Goal: Information Seeking & Learning: Learn about a topic

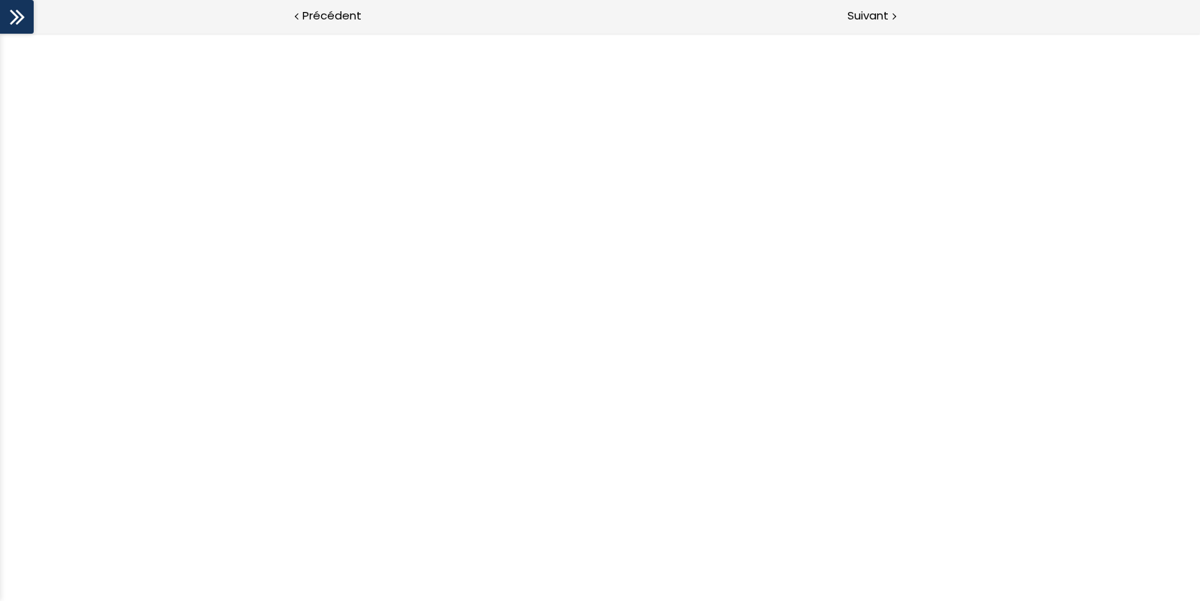
click at [869, 13] on span "Suivant" at bounding box center [867, 16] width 41 height 19
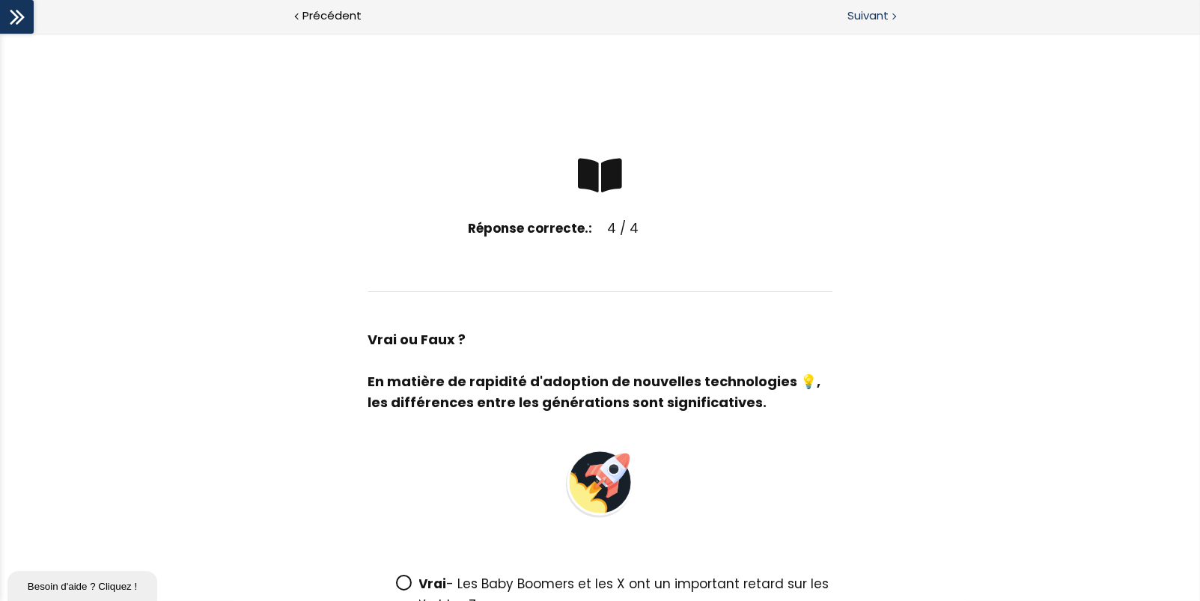
click at [870, 19] on span "Suivant" at bounding box center [867, 16] width 41 height 19
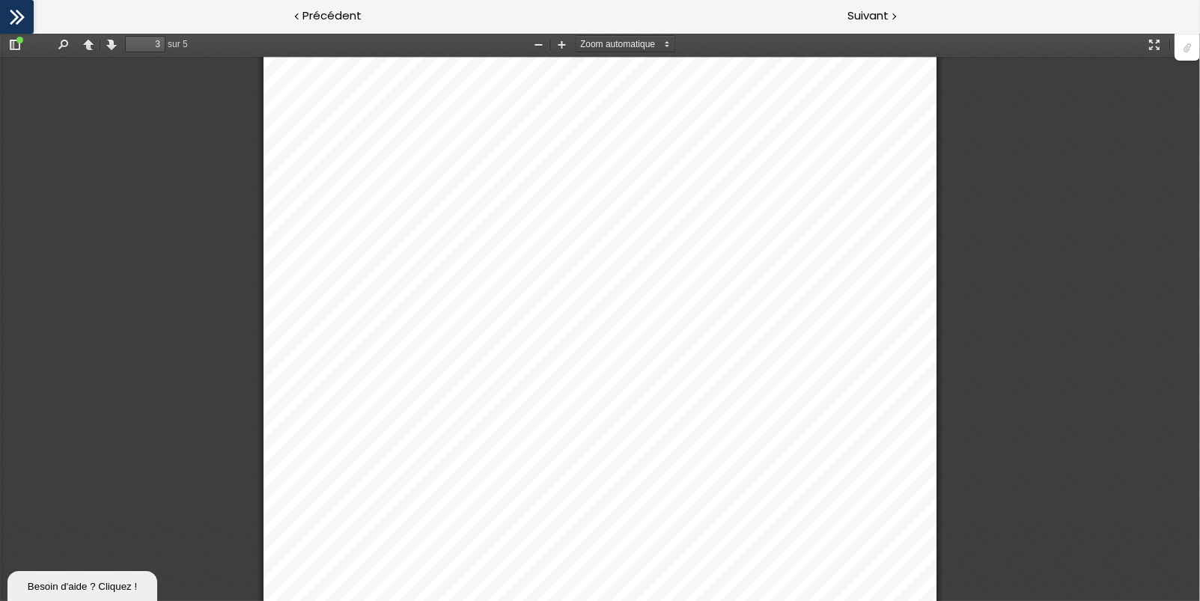
scroll to position [2028, 0]
click at [1186, 44] on div at bounding box center [1186, 46] width 25 height 28
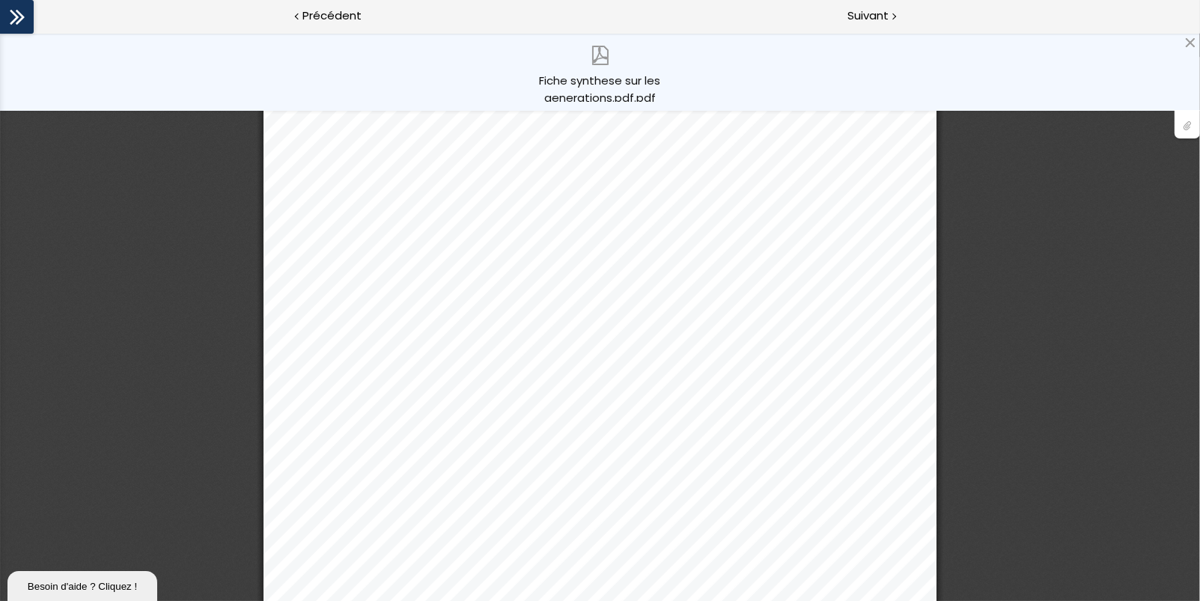
drag, startPoint x: 1185, startPoint y: 131, endPoint x: 1174, endPoint y: 98, distance: 34.6
click at [1185, 131] on div at bounding box center [1186, 124] width 25 height 28
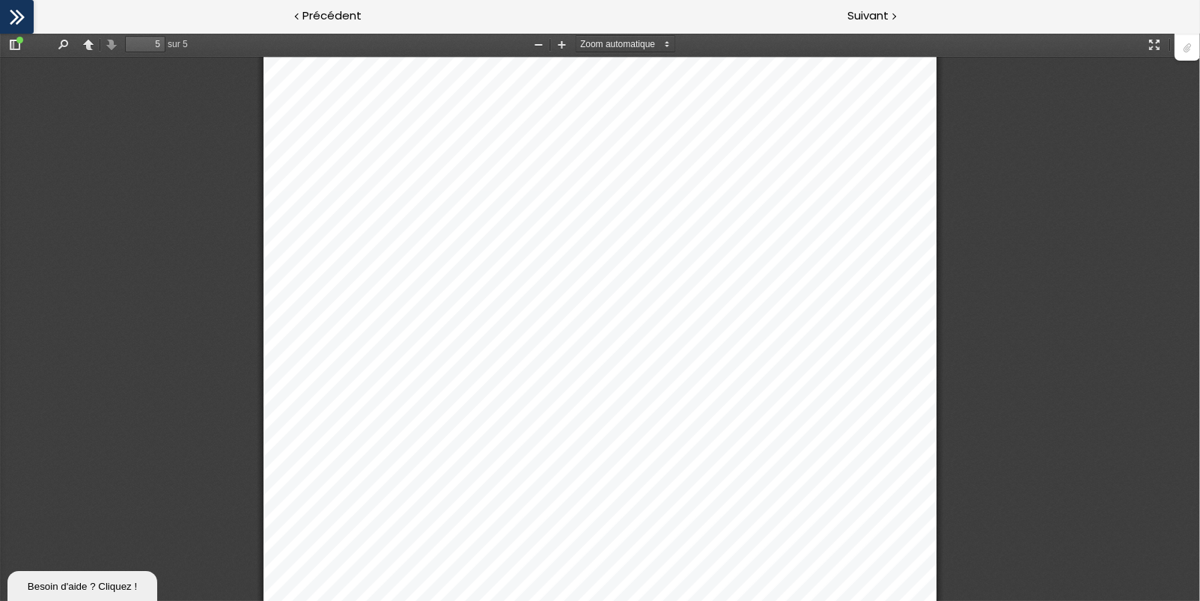
scroll to position [4362, 0]
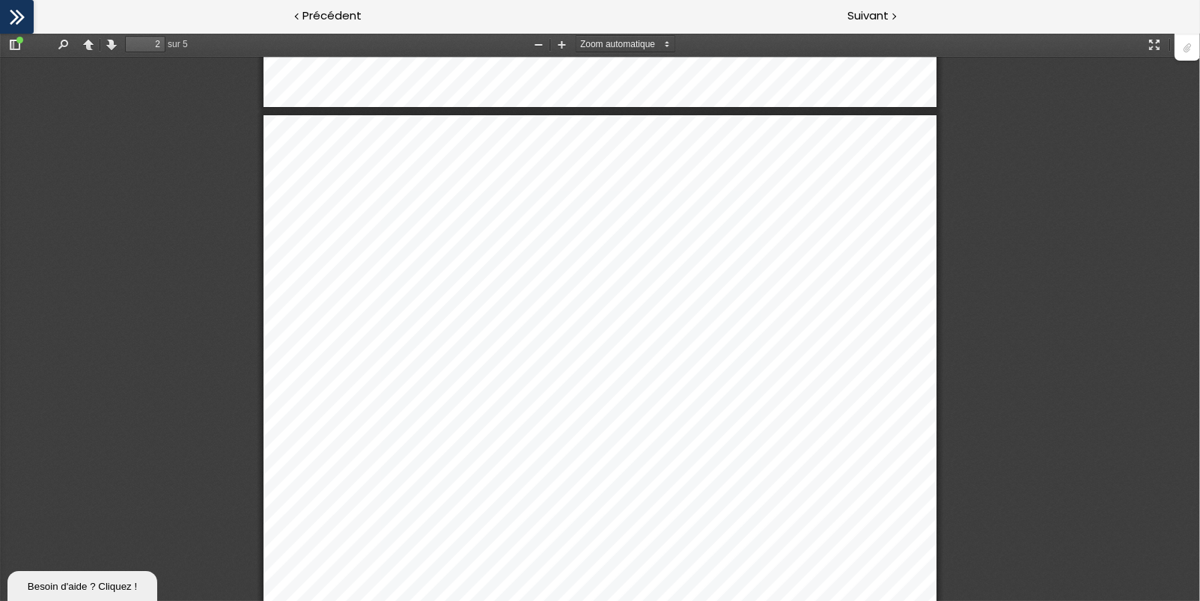
type input "1"
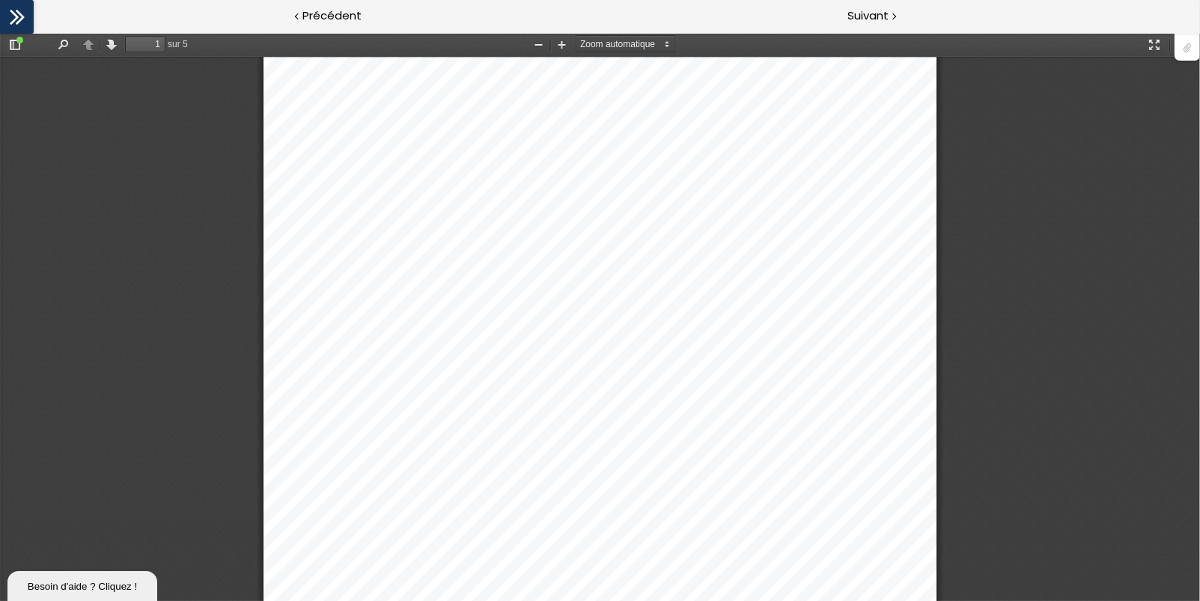
scroll to position [0, 0]
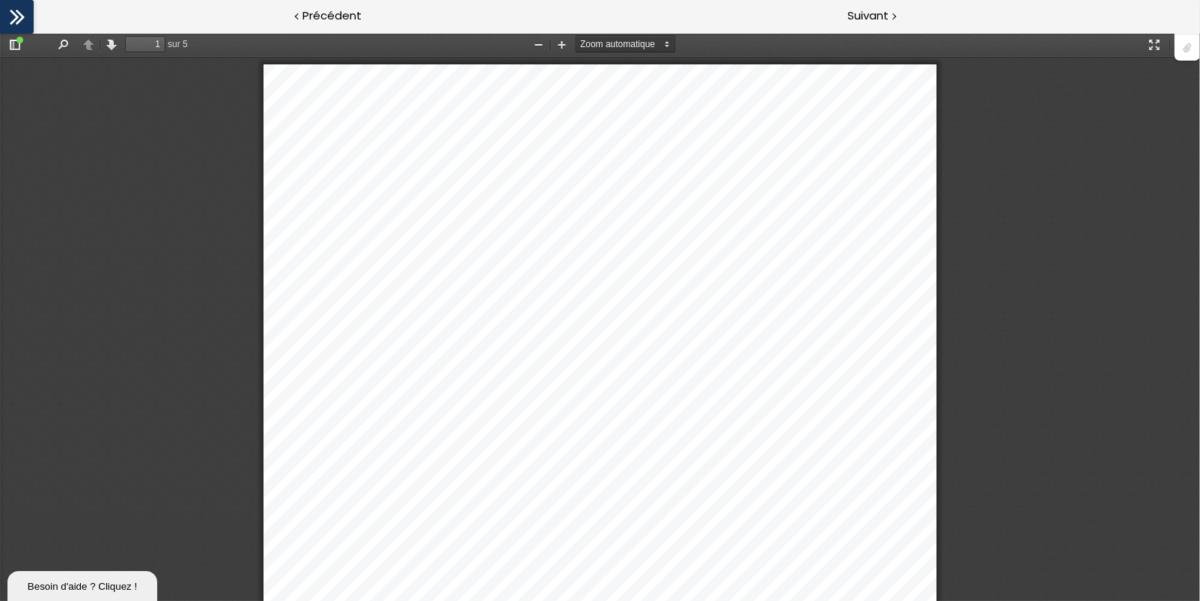
click at [671, 46] on select "Zoom automatique Taille réelle Page entière Pleine largeur 50 % 75 % 100 % 125 …" at bounding box center [633, 44] width 115 height 16
click at [538, 44] on button "Zoom arrière" at bounding box center [538, 44] width 24 height 19
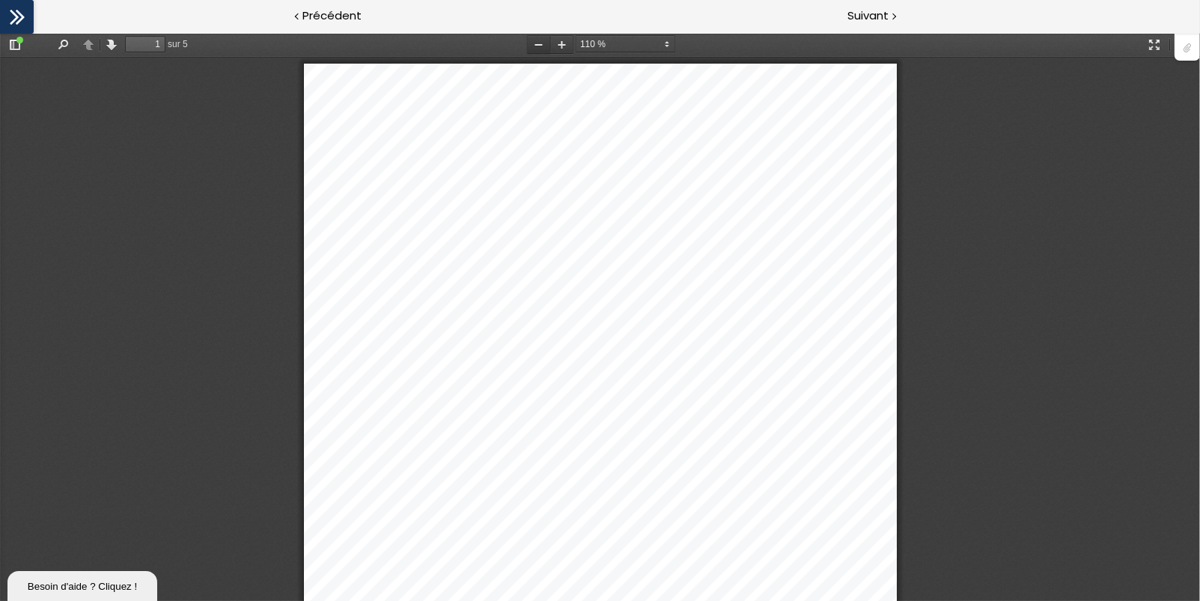
click at [538, 43] on button "Zoom arrière" at bounding box center [538, 44] width 24 height 19
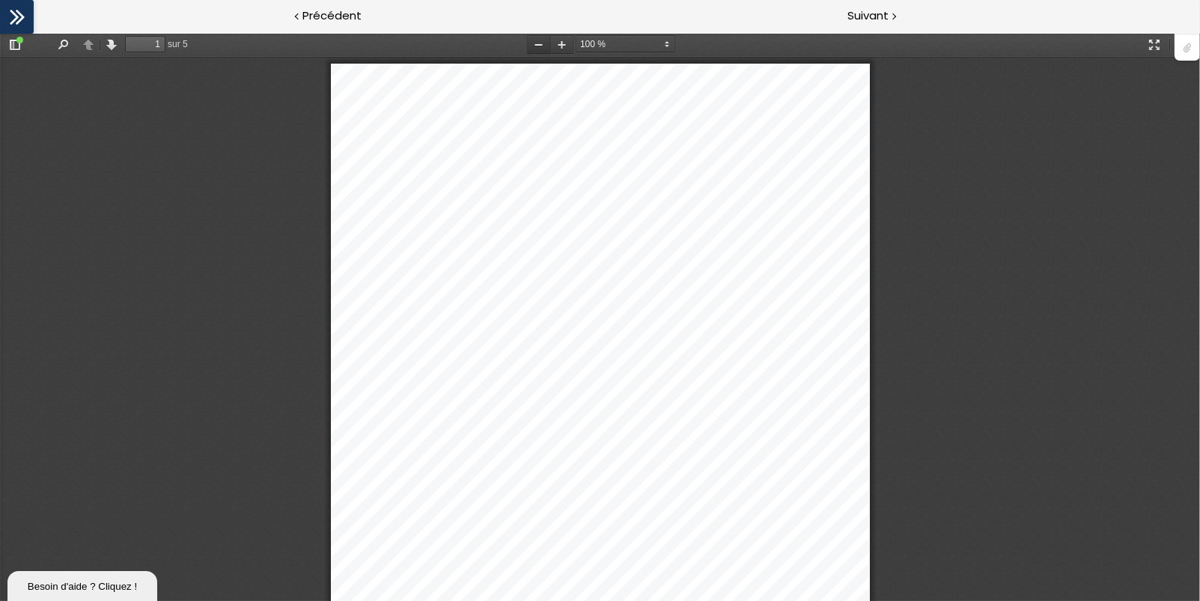
click at [538, 43] on button "Zoom arrière" at bounding box center [538, 44] width 24 height 19
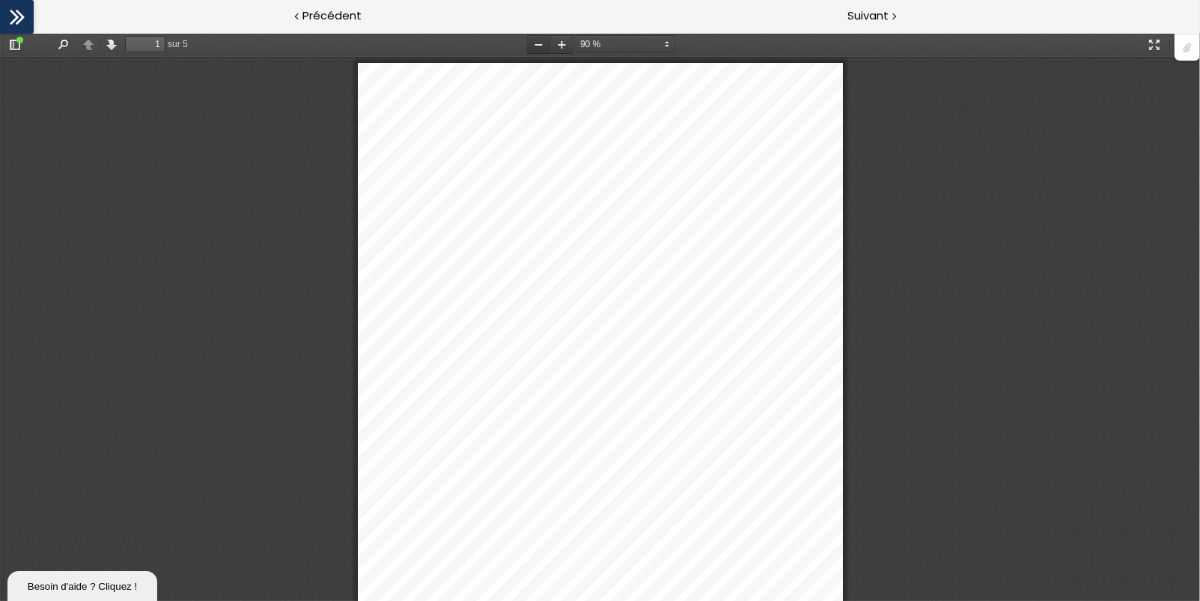
click at [538, 43] on button "Zoom arrière" at bounding box center [538, 44] width 24 height 19
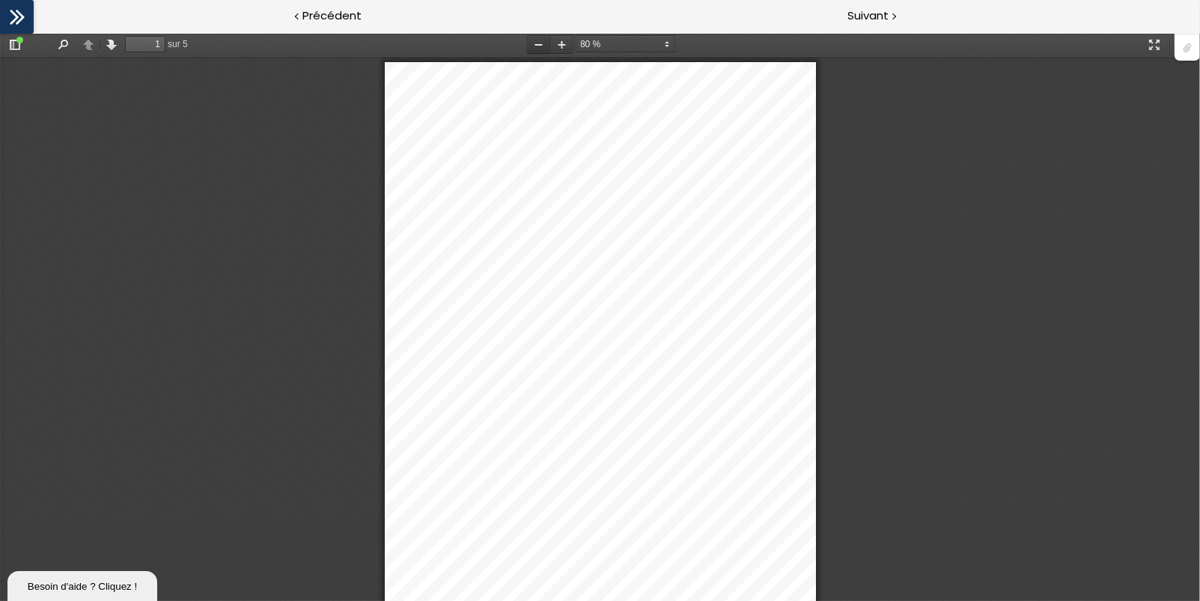
click at [538, 43] on button "Zoom arrière" at bounding box center [538, 44] width 24 height 19
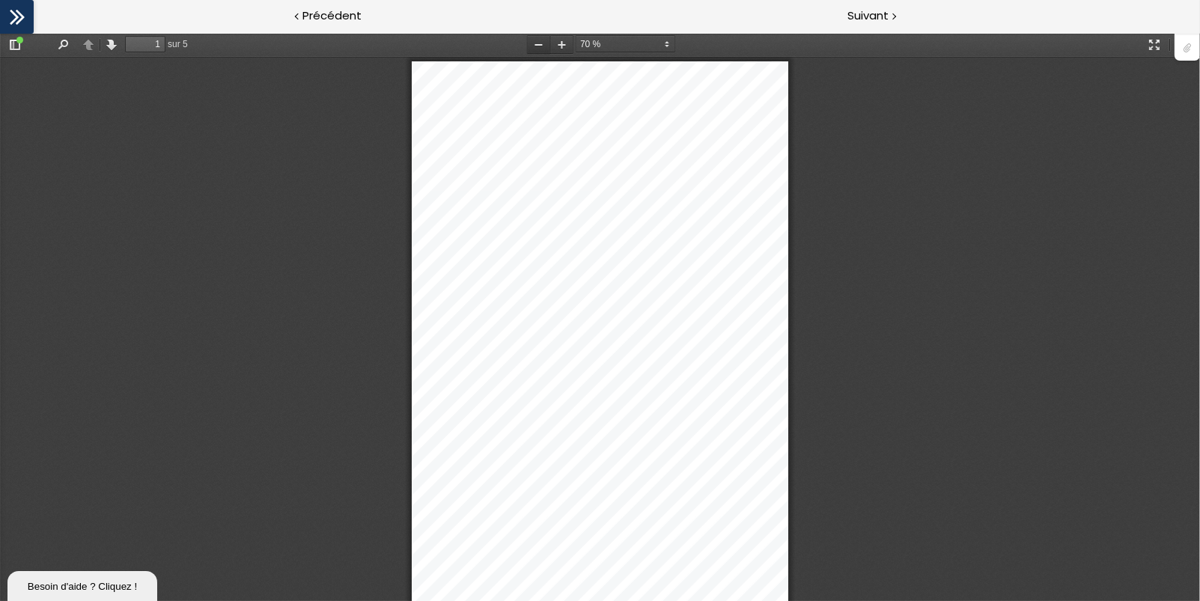
click at [538, 43] on button "Zoom arrière" at bounding box center [538, 44] width 24 height 19
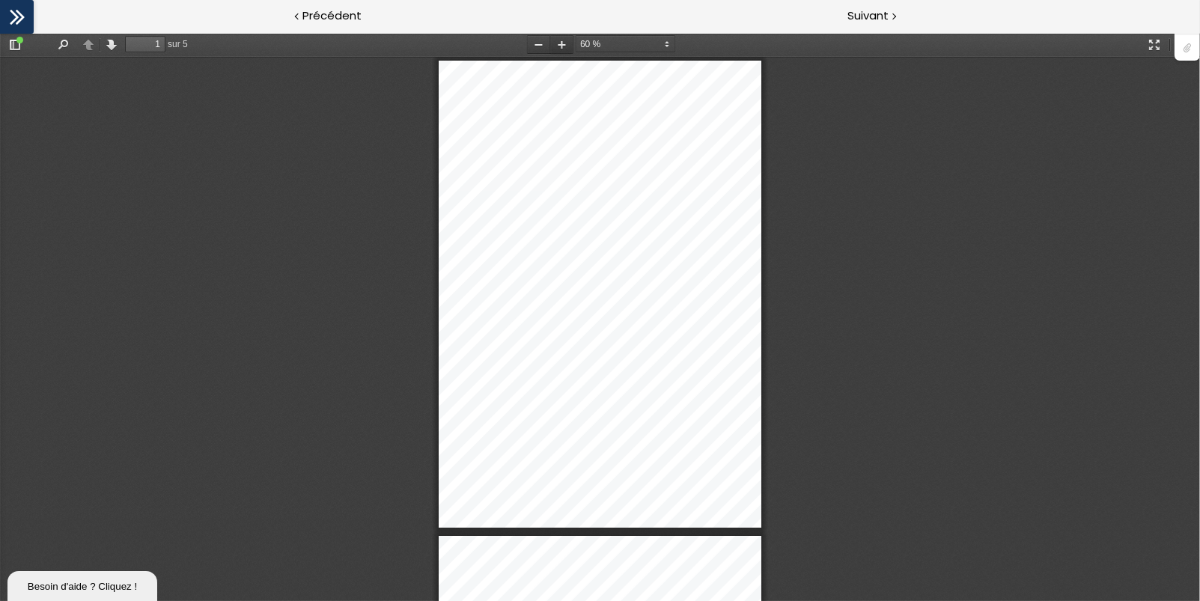
click at [561, 43] on button "Zoom avant" at bounding box center [561, 44] width 24 height 19
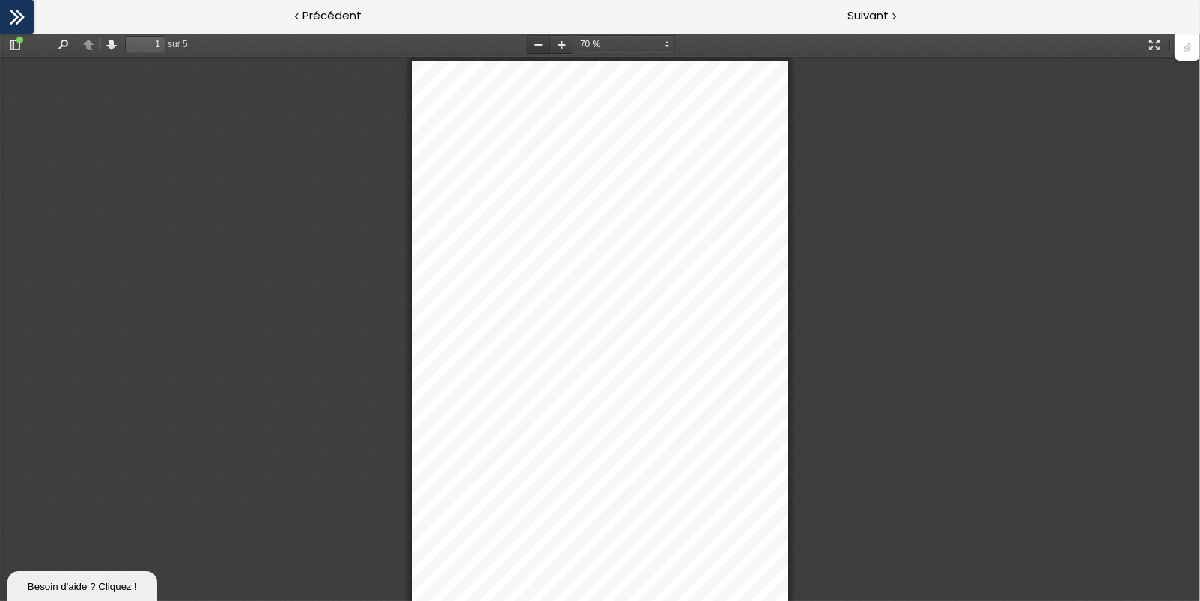
click at [537, 43] on button "Zoom arrière" at bounding box center [538, 44] width 24 height 19
select select "custom"
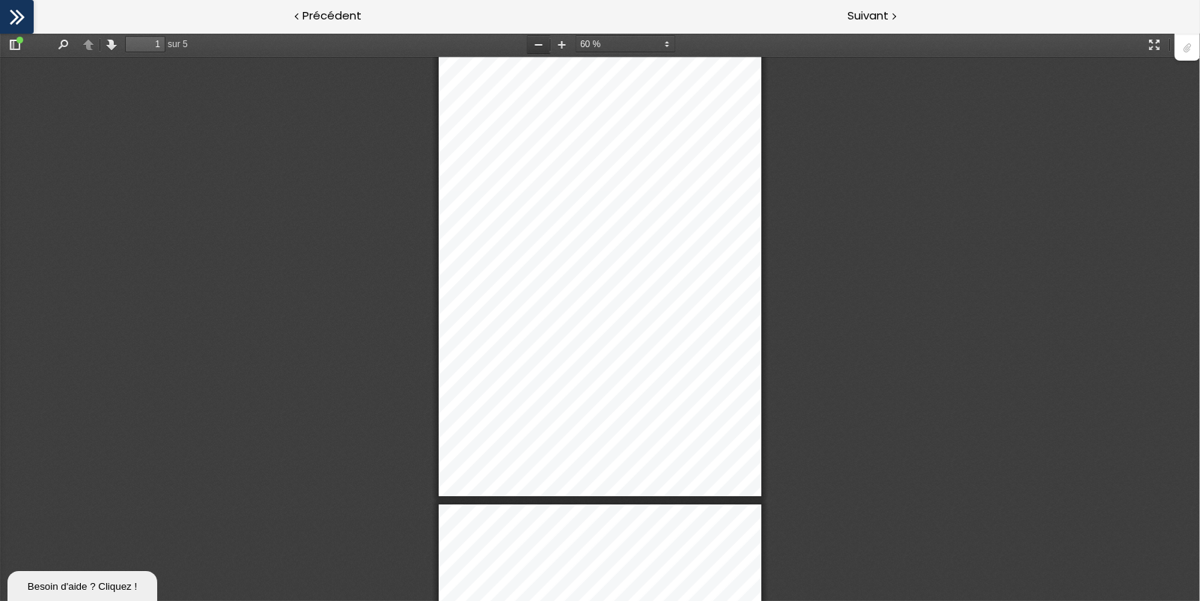
scroll to position [0, 0]
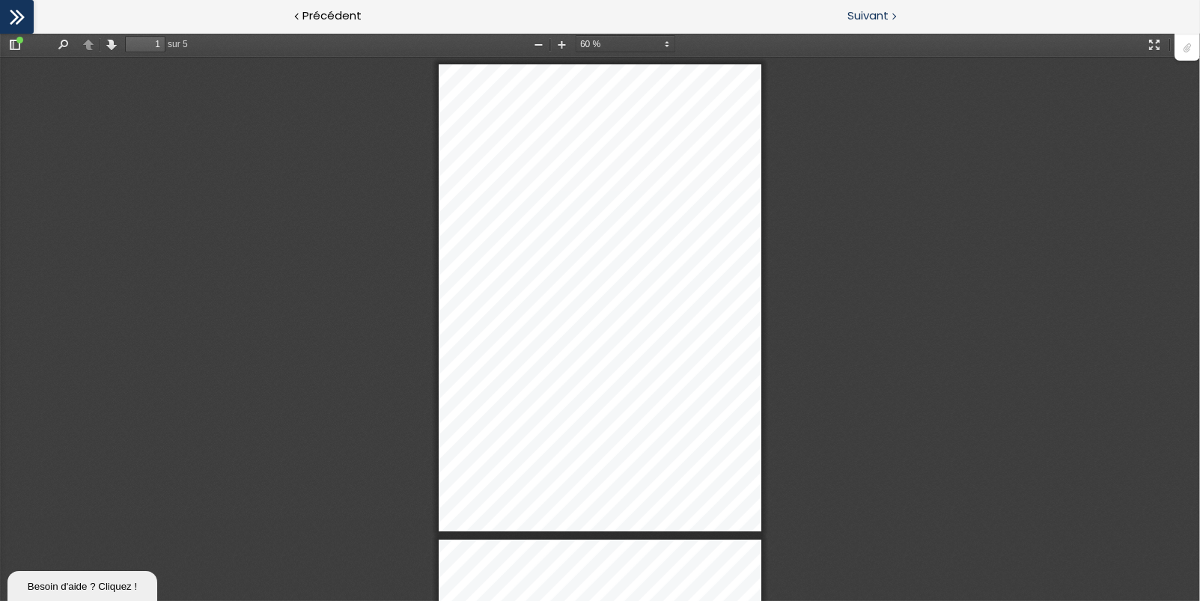
click at [867, 21] on span "Suivant" at bounding box center [867, 16] width 41 height 19
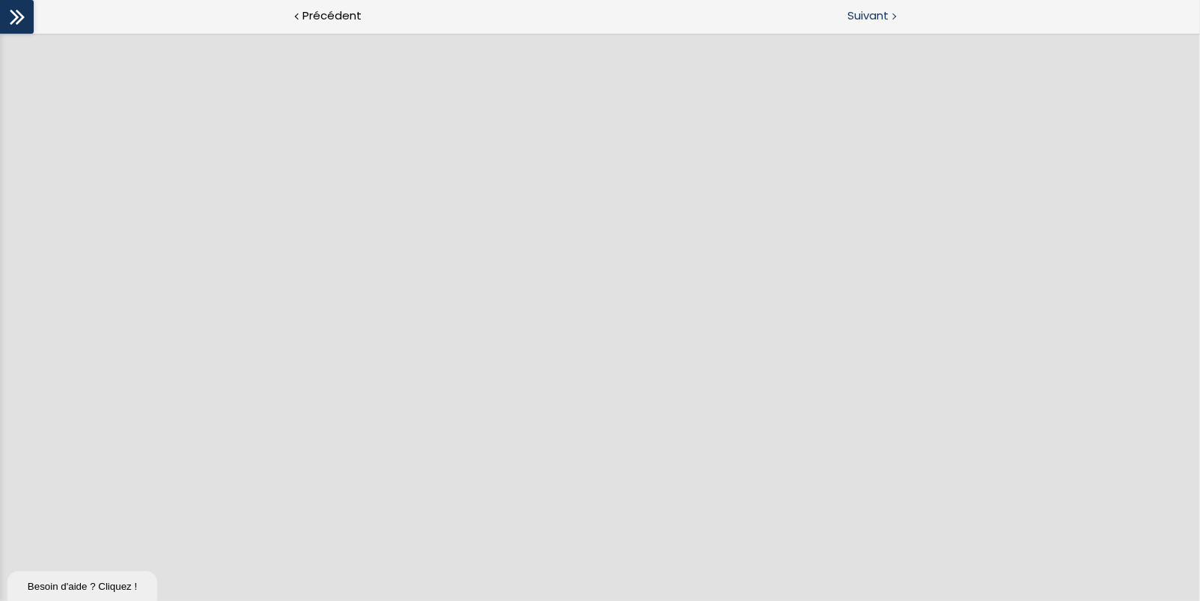
click at [876, 12] on span "Suivant" at bounding box center [867, 16] width 41 height 19
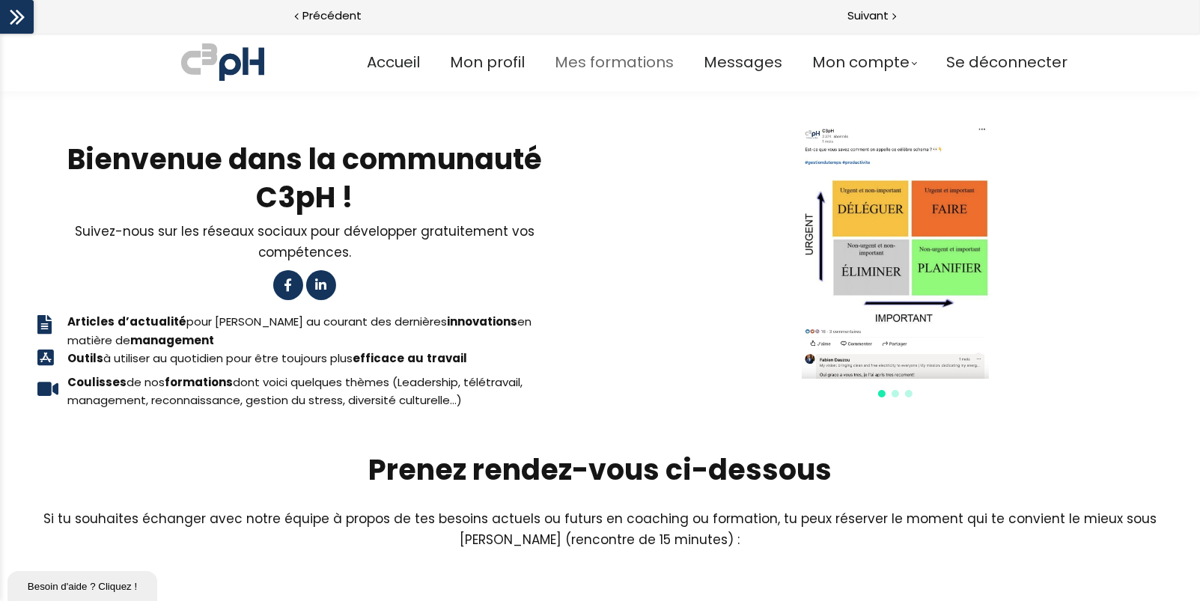
click at [609, 62] on span "Mes formations" at bounding box center [614, 62] width 119 height 25
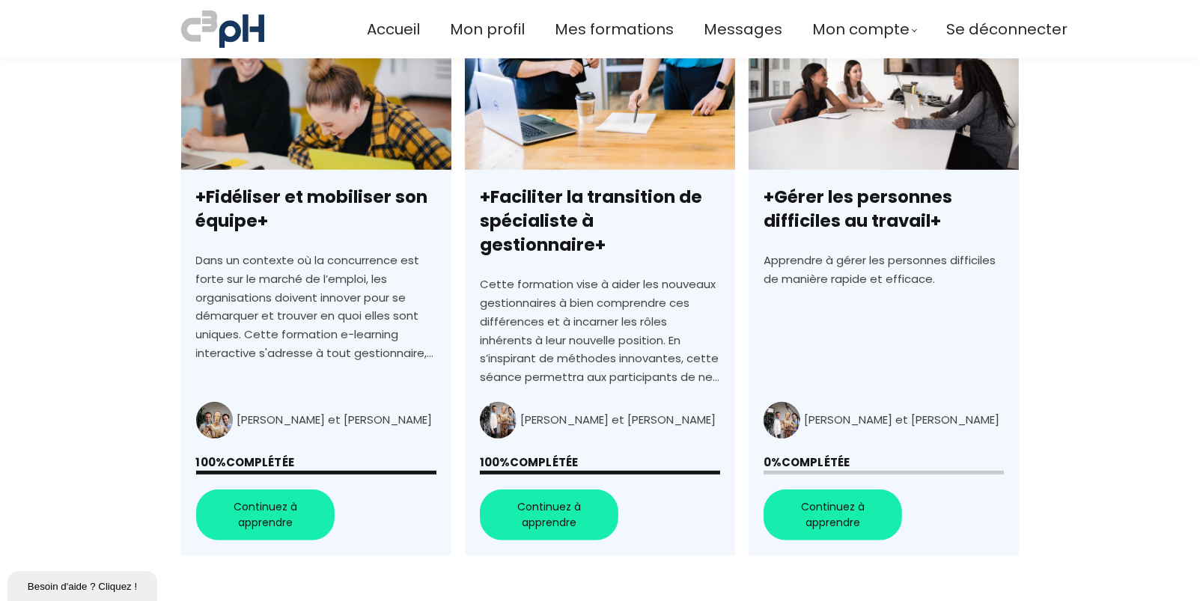
scroll to position [1048, 0]
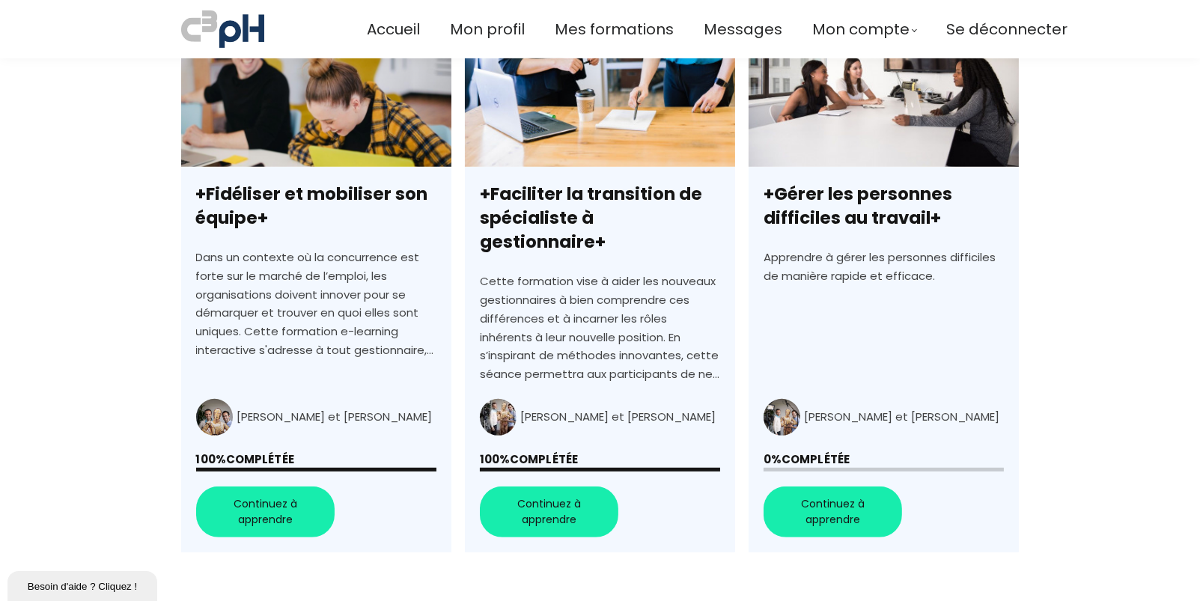
click at [302, 192] on link "+Fidéliser et mobiliser son équipe+" at bounding box center [316, 284] width 270 height 538
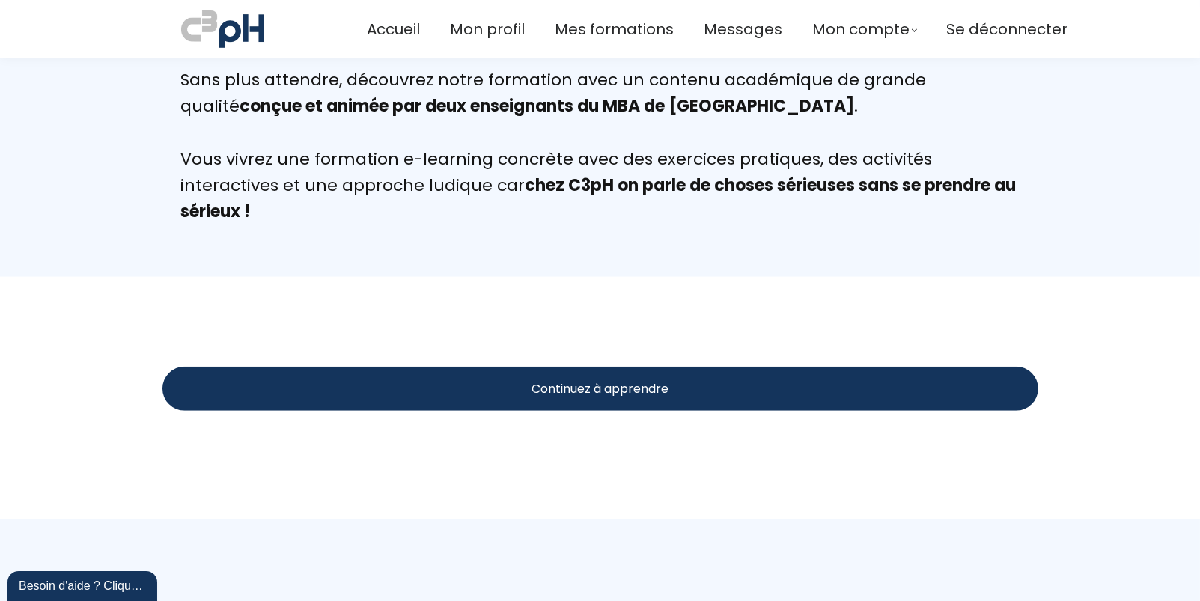
scroll to position [1497, 0]
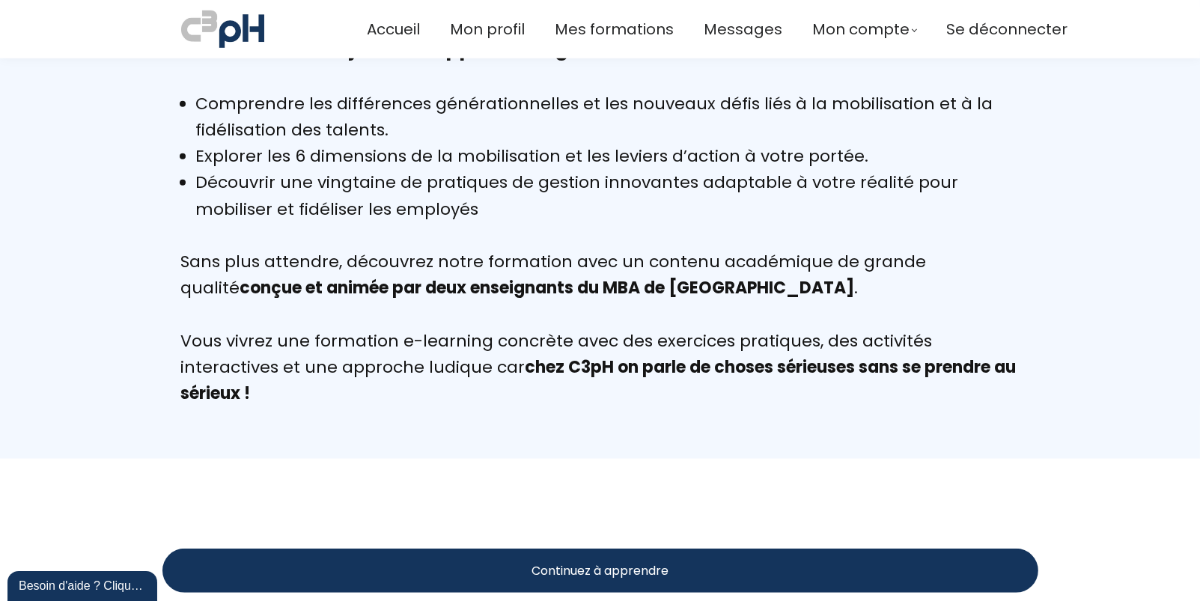
click at [600, 559] on div "Continuez à apprendre" at bounding box center [600, 571] width 876 height 44
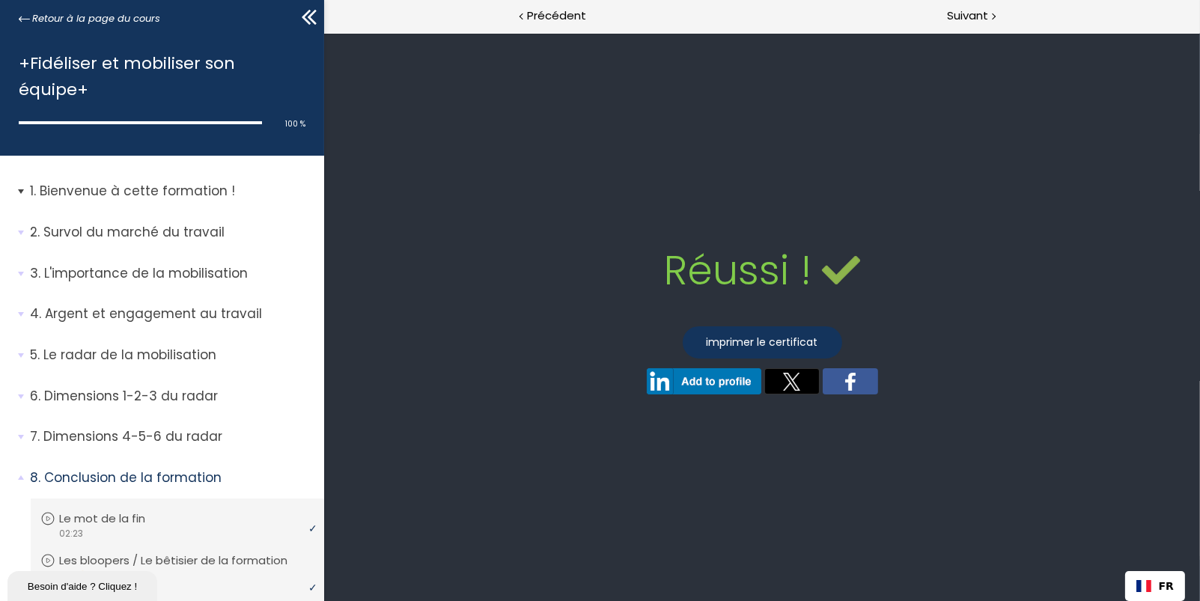
click at [89, 196] on p "Bienvenue à cette formation !" at bounding box center [171, 191] width 283 height 19
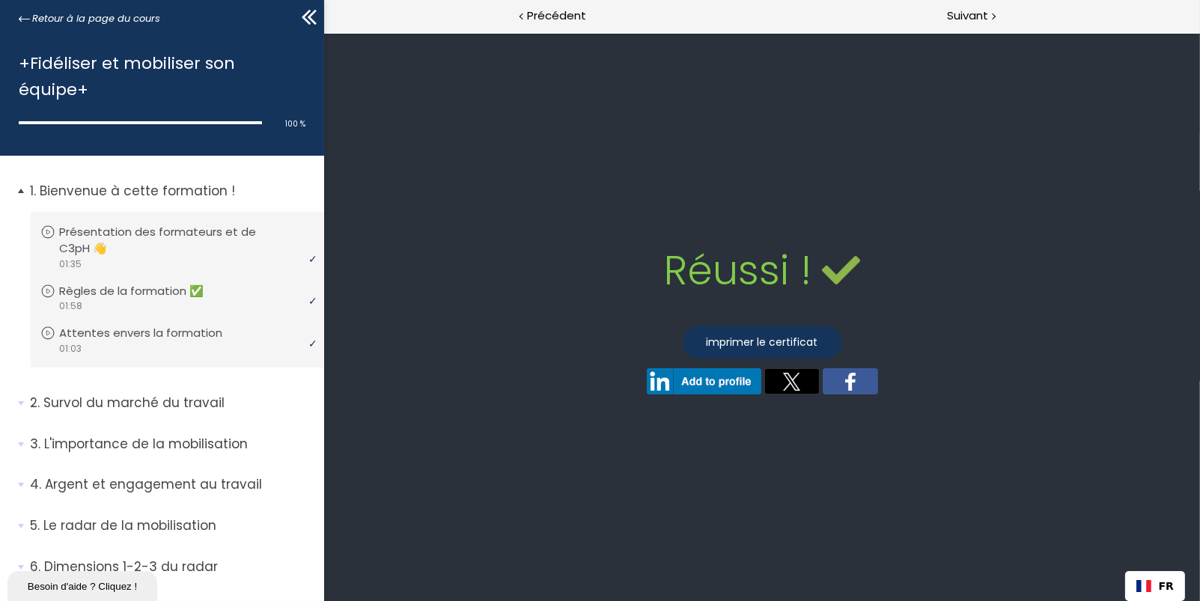
click at [100, 193] on p "Bienvenue à cette formation !" at bounding box center [171, 191] width 283 height 19
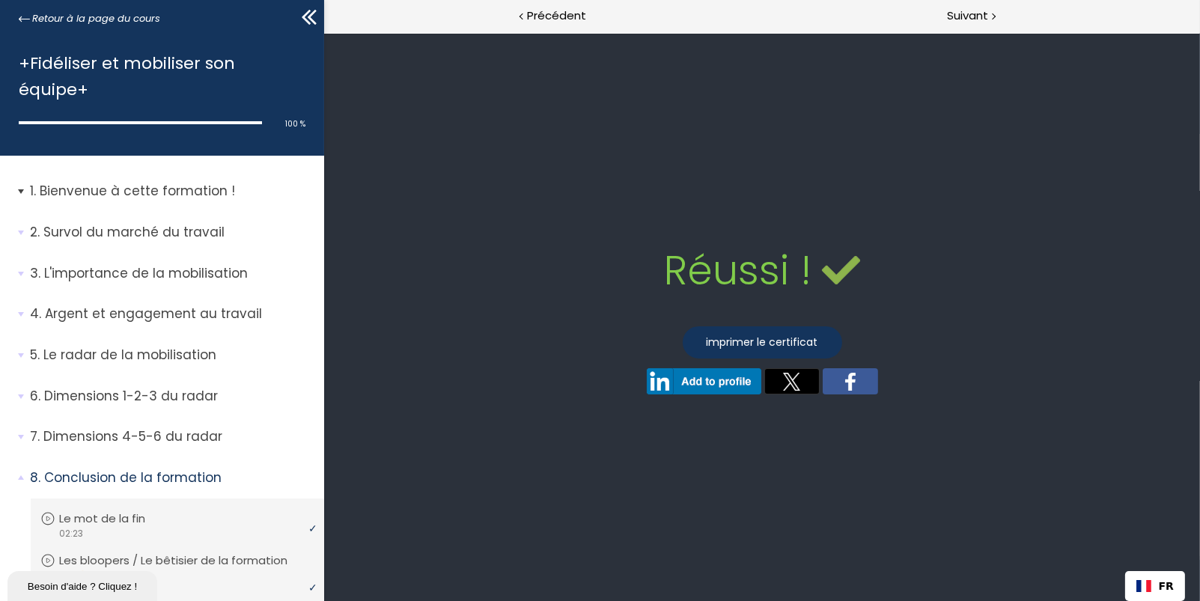
click at [100, 193] on p "Bienvenue à cette formation !" at bounding box center [171, 191] width 283 height 19
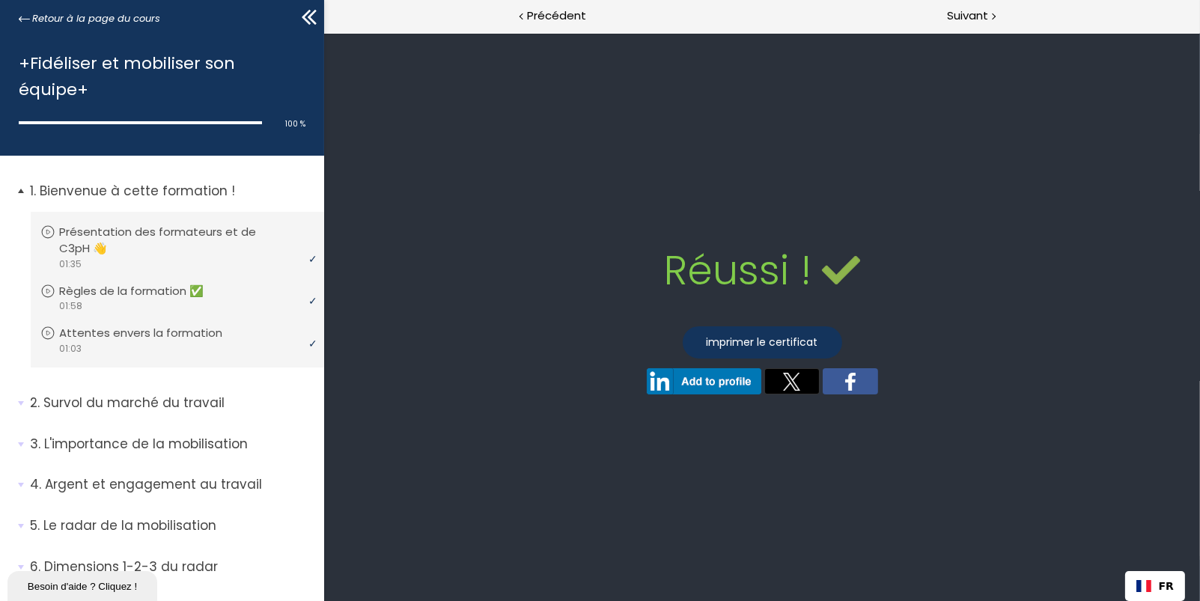
click at [100, 193] on p "Bienvenue à cette formation !" at bounding box center [171, 191] width 283 height 19
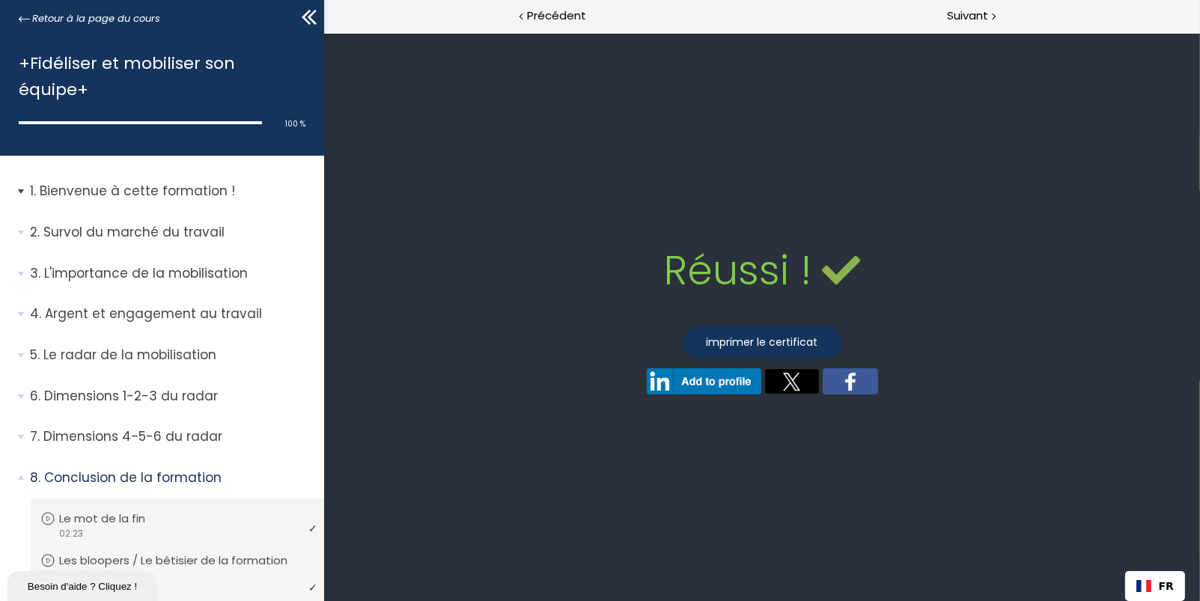
click at [100, 193] on p "Bienvenue à cette formation !" at bounding box center [171, 191] width 283 height 19
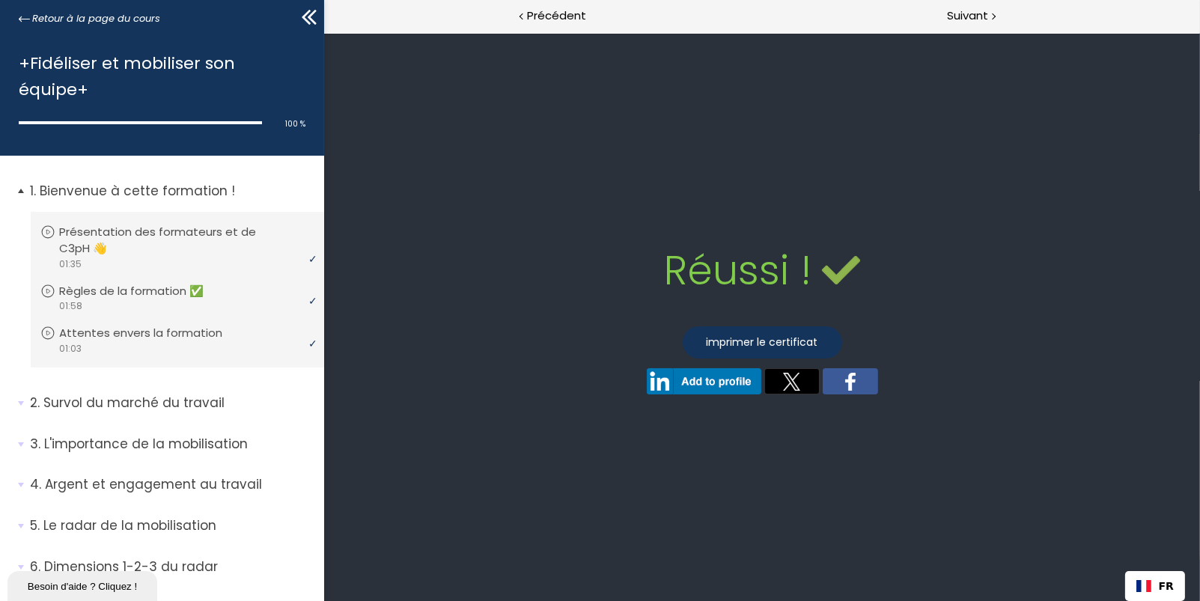
click at [100, 193] on p "Bienvenue à cette formation !" at bounding box center [171, 191] width 283 height 19
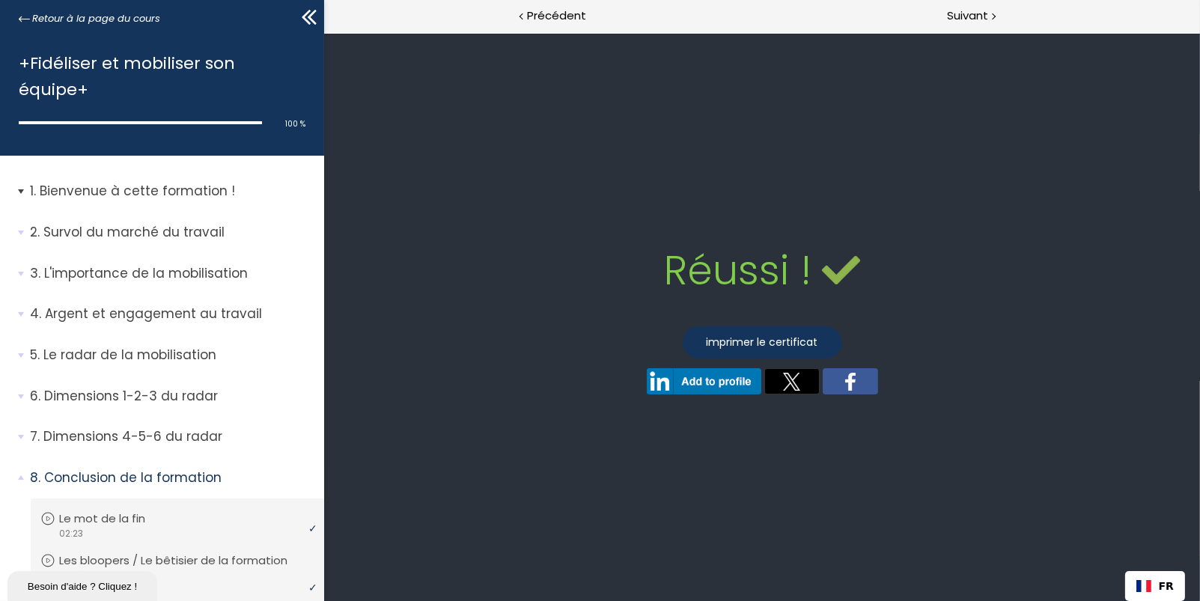
click at [100, 193] on p "Bienvenue à cette formation !" at bounding box center [171, 191] width 283 height 19
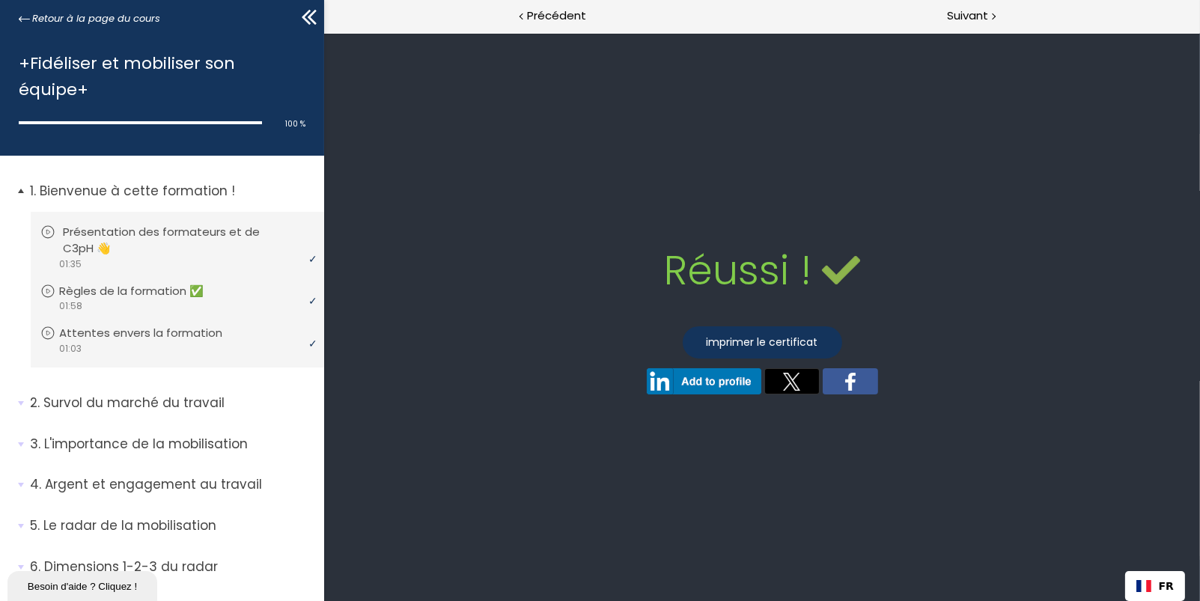
click at [105, 224] on p "Présentation des formateurs et de C3pH 👋" at bounding box center [188, 240] width 251 height 33
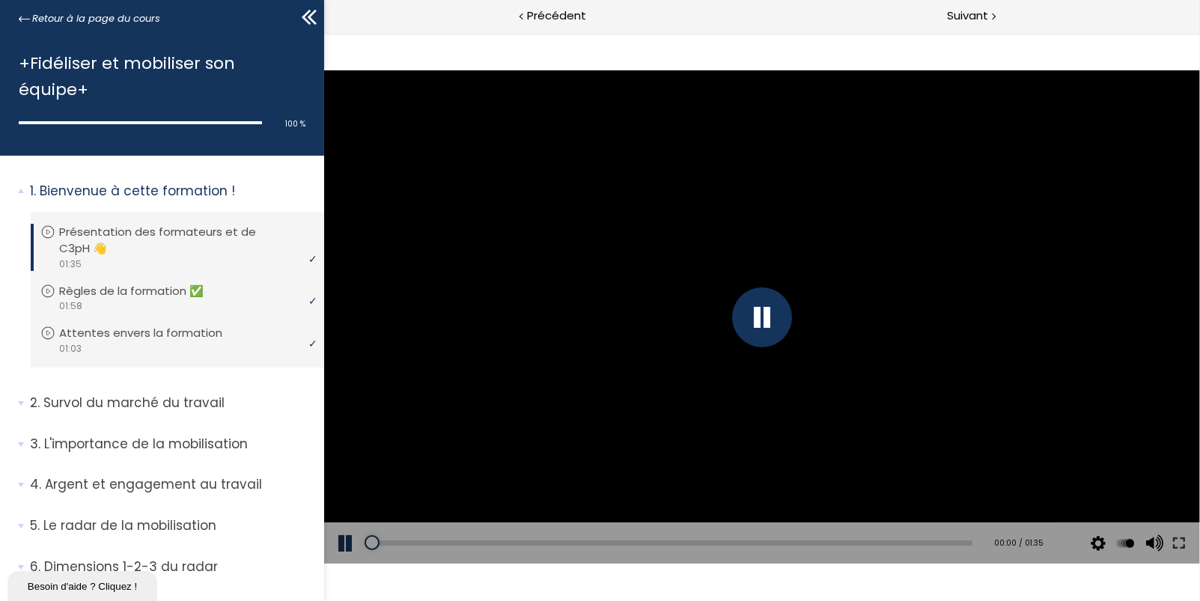
click at [303, 19] on icon at bounding box center [306, 17] width 9 height 15
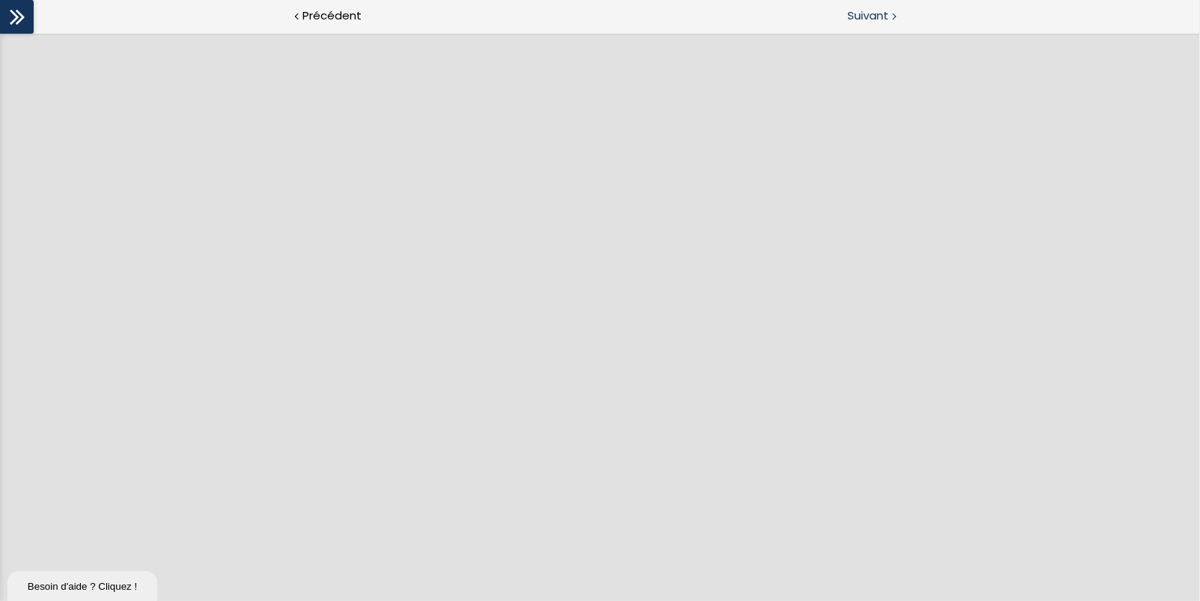
click at [886, 16] on span "Suivant" at bounding box center [867, 16] width 41 height 19
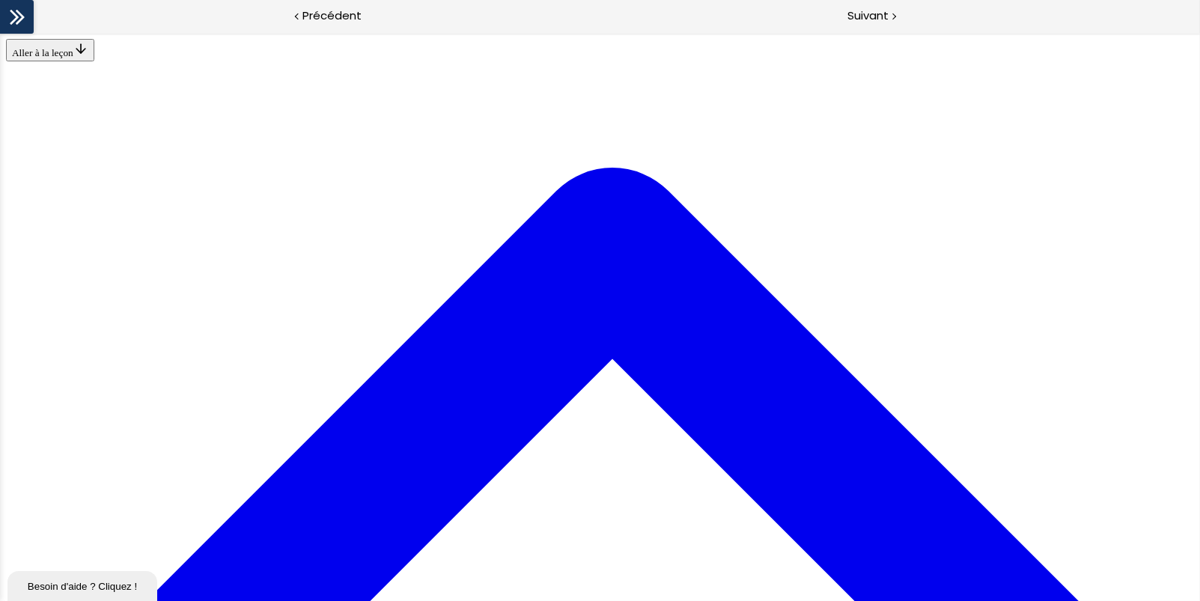
scroll to position [720, 0]
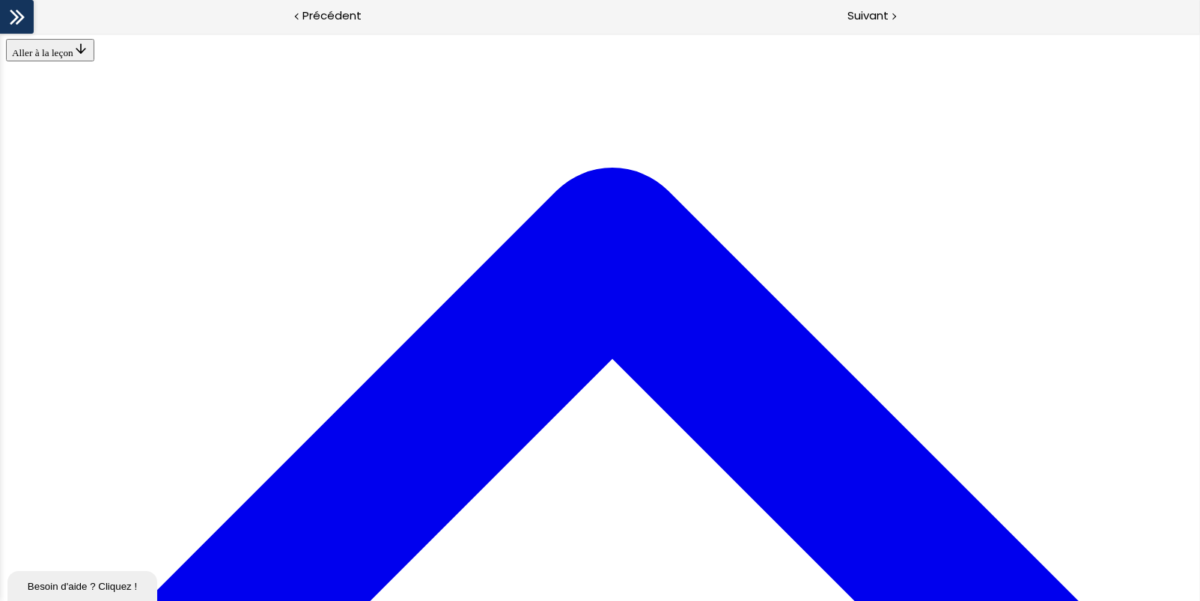
drag, startPoint x: 591, startPoint y: 293, endPoint x: 585, endPoint y: 285, distance: 9.8
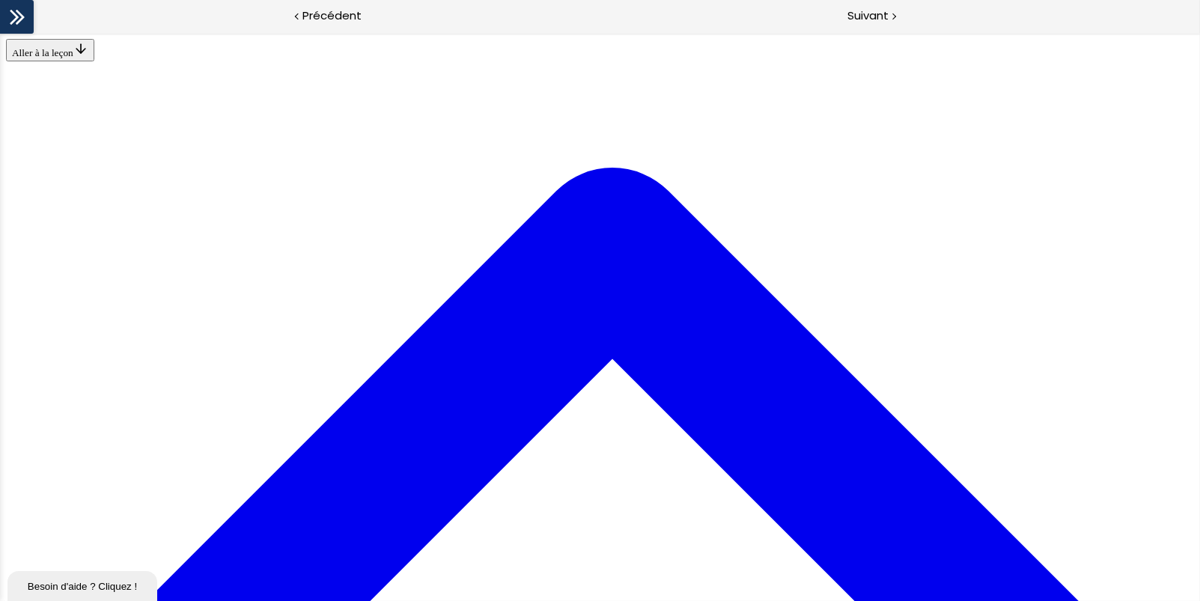
drag, startPoint x: 473, startPoint y: 484, endPoint x: 494, endPoint y: 240, distance: 244.9
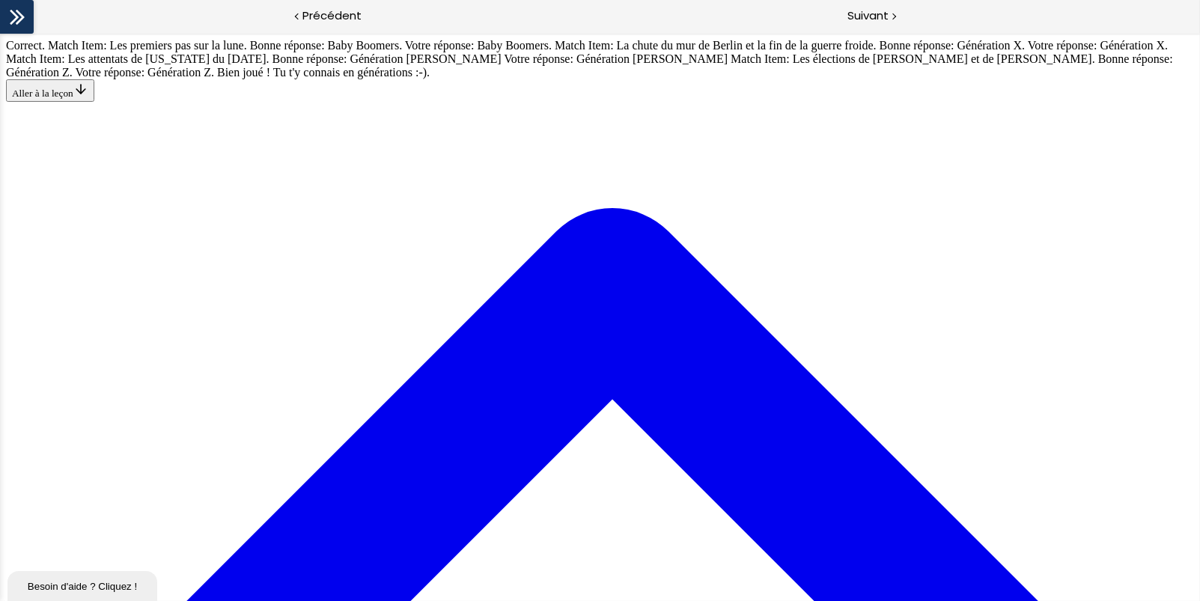
scroll to position [2509, 0]
click at [870, 20] on span "Suivant" at bounding box center [867, 16] width 41 height 19
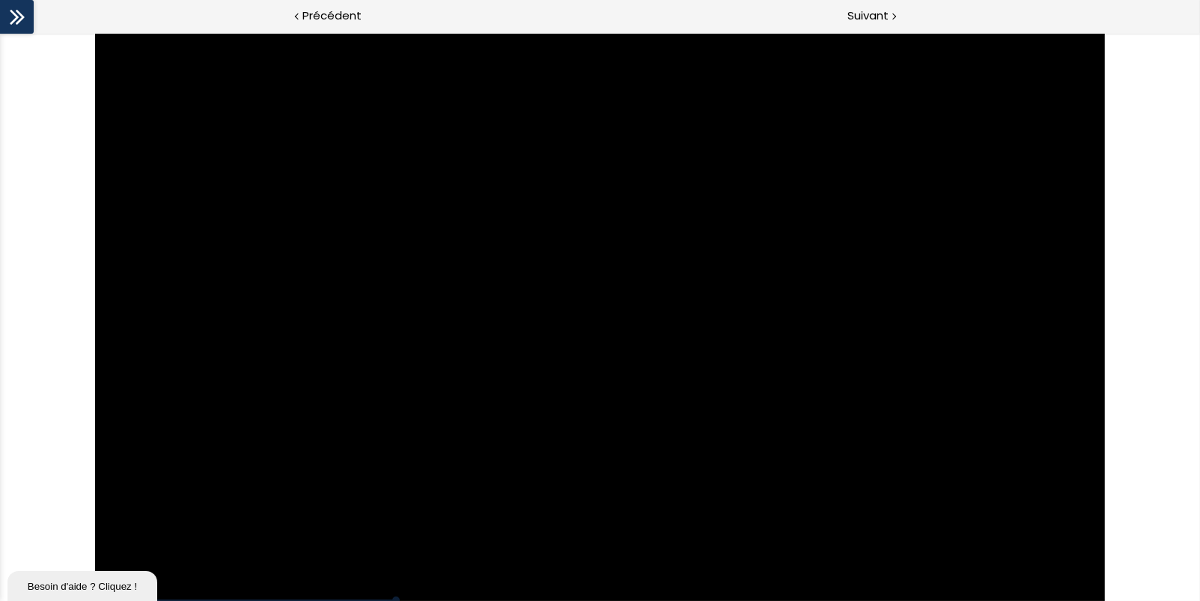
click at [16, 20] on icon at bounding box center [17, 17] width 22 height 22
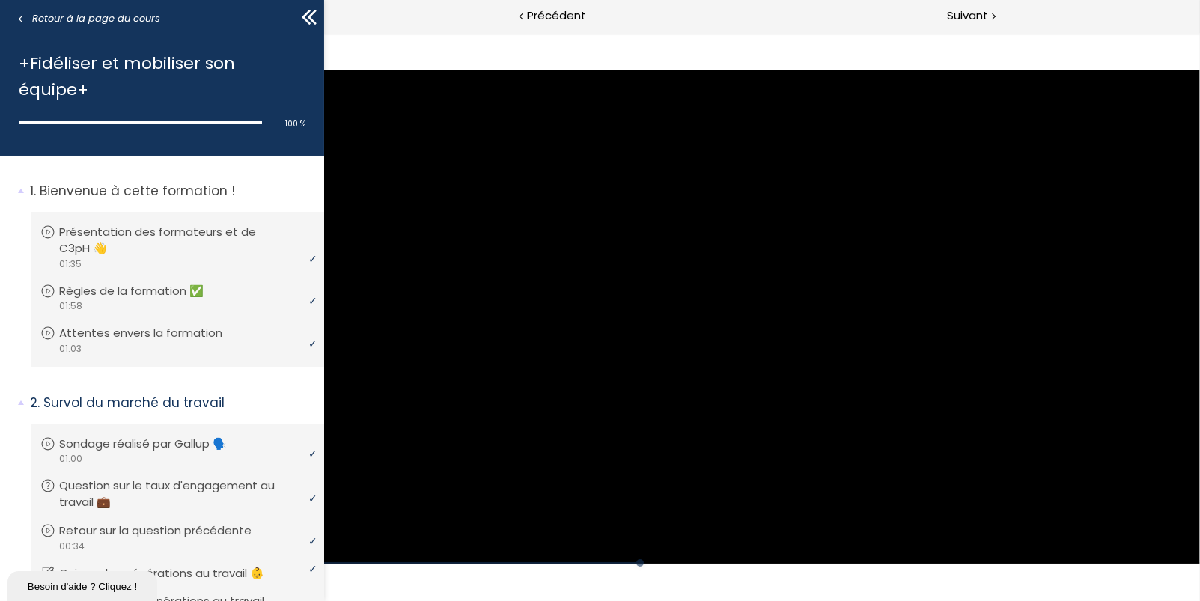
click at [304, 15] on icon at bounding box center [306, 17] width 9 height 15
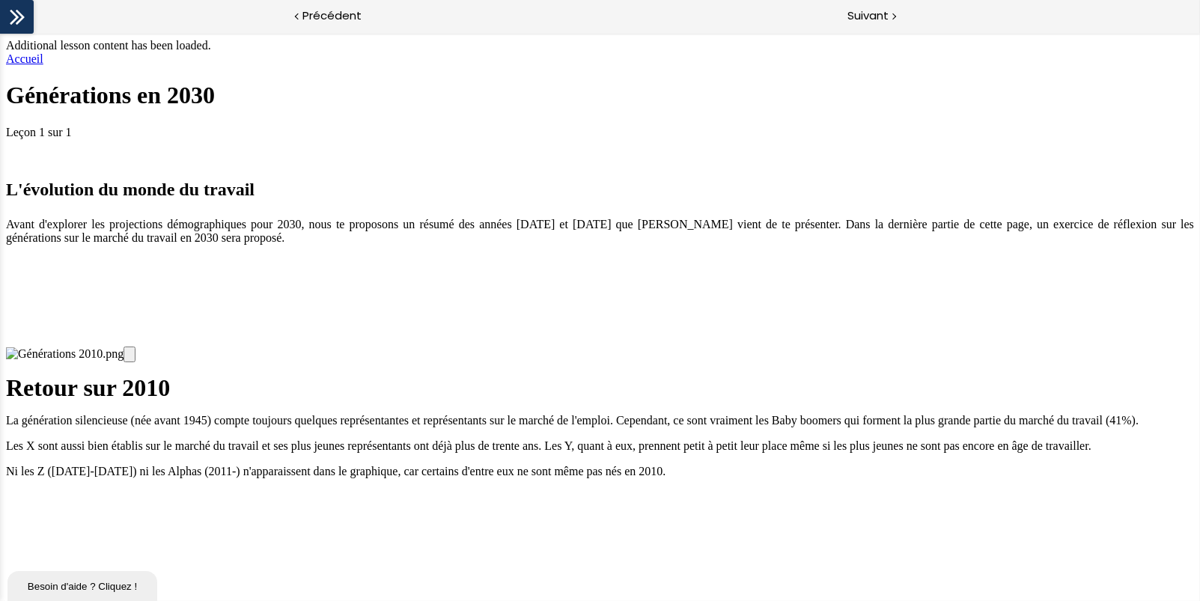
scroll to position [2764, 0]
drag, startPoint x: 421, startPoint y: 183, endPoint x: 501, endPoint y: 189, distance: 80.3
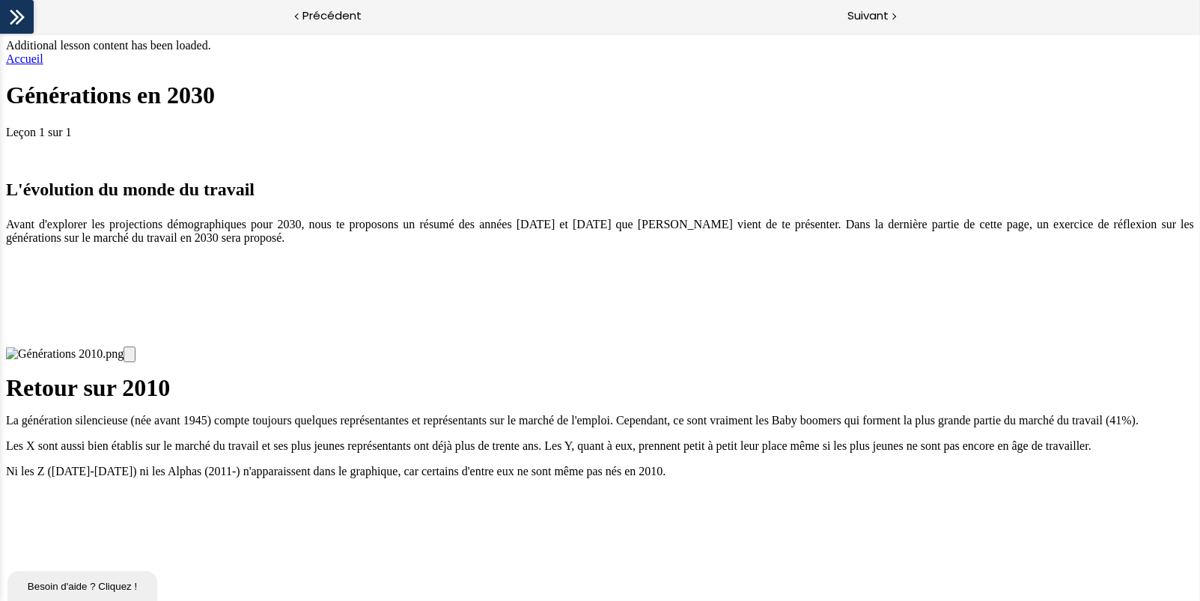
drag, startPoint x: 403, startPoint y: 150, endPoint x: 574, endPoint y: 156, distance: 171.5
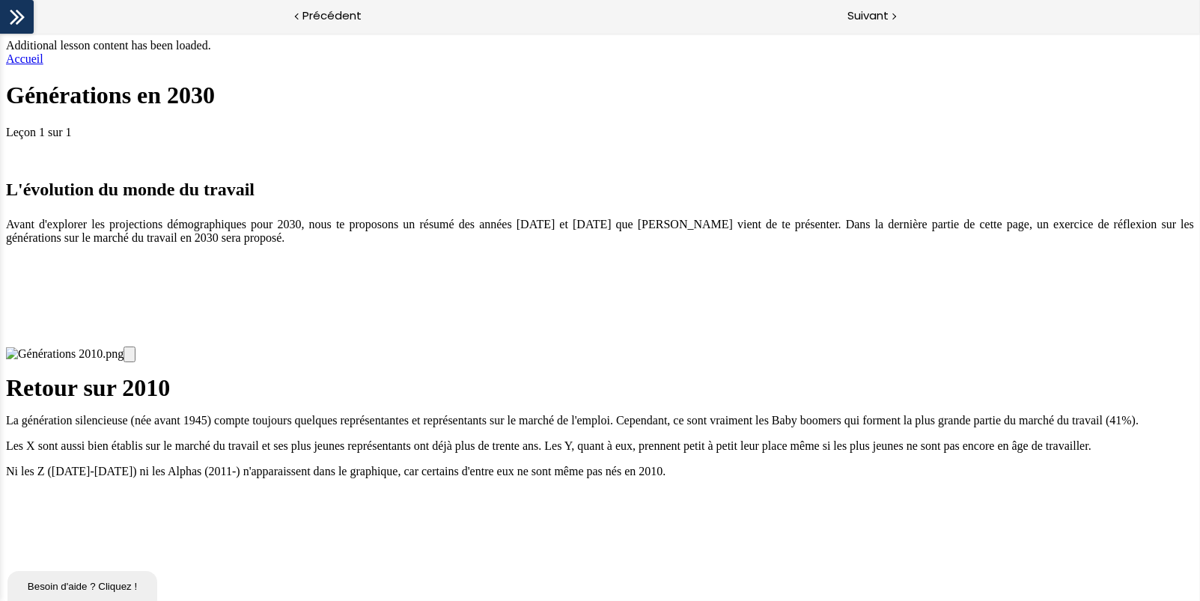
scroll to position [2764, 0]
click at [882, 11] on span "Suivant" at bounding box center [867, 16] width 41 height 19
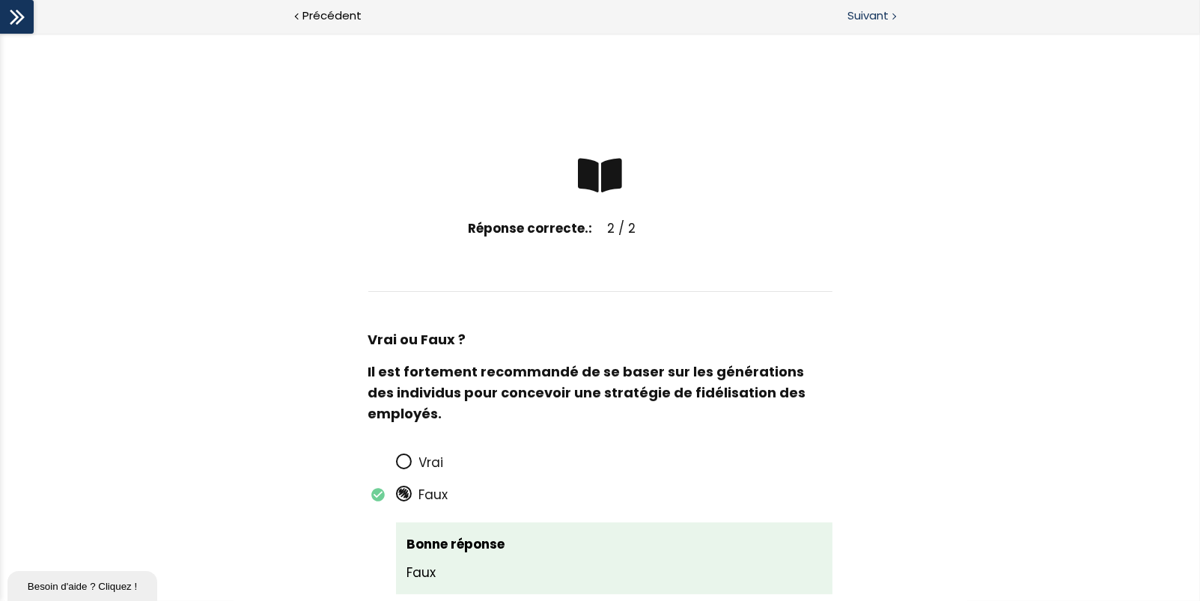
click at [861, 19] on span "Suivant" at bounding box center [867, 16] width 41 height 19
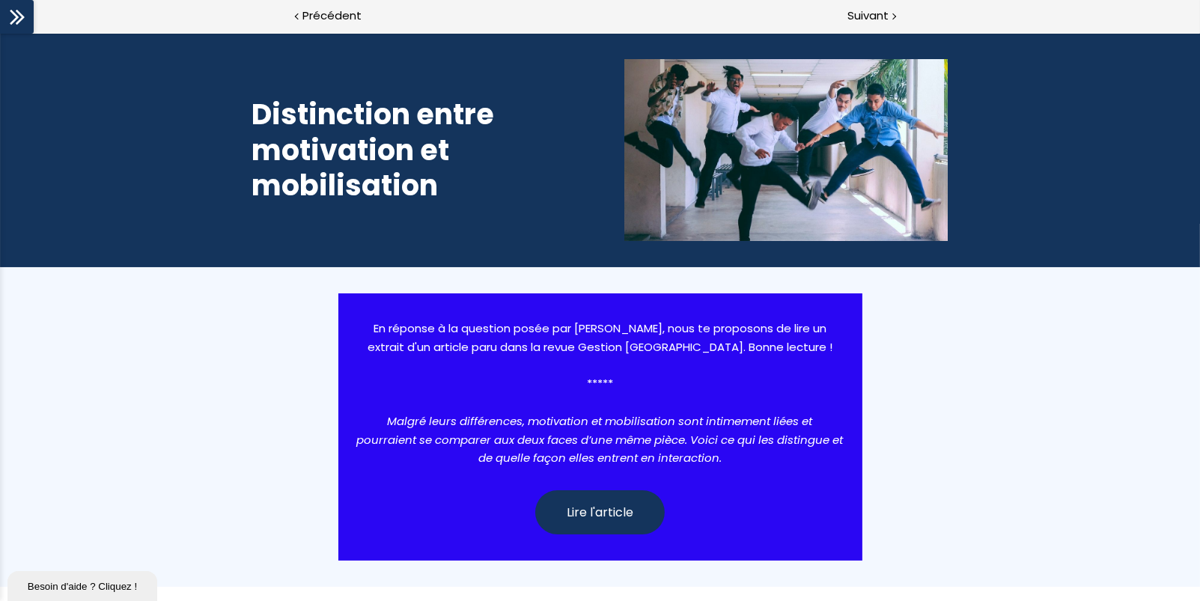
scroll to position [150, 0]
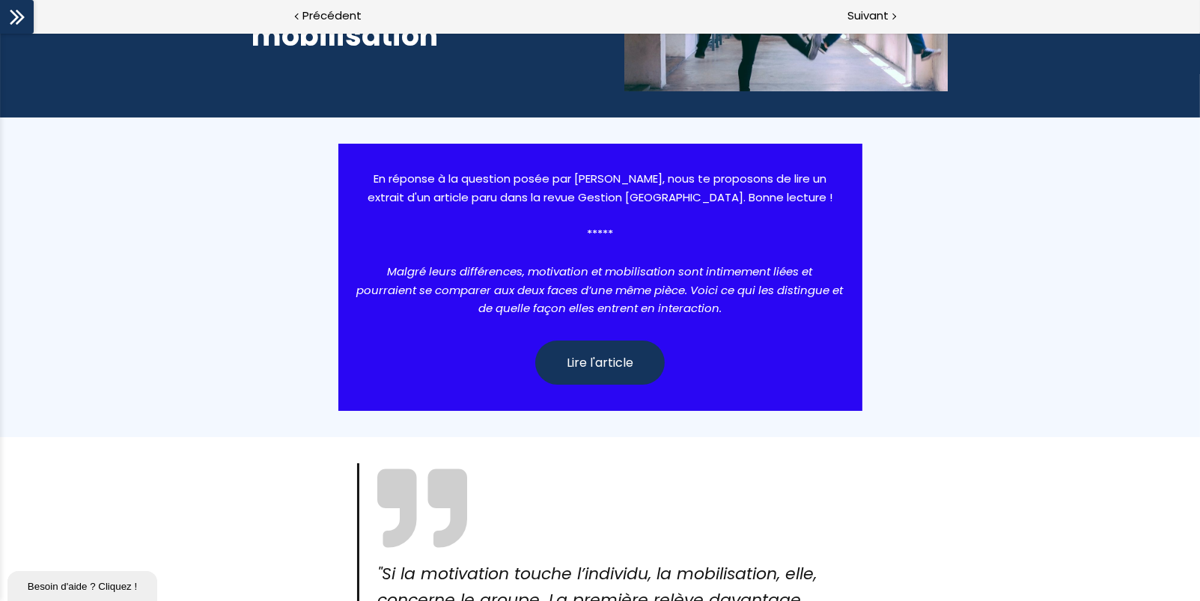
click at [583, 368] on span "Lire l'article" at bounding box center [600, 362] width 67 height 19
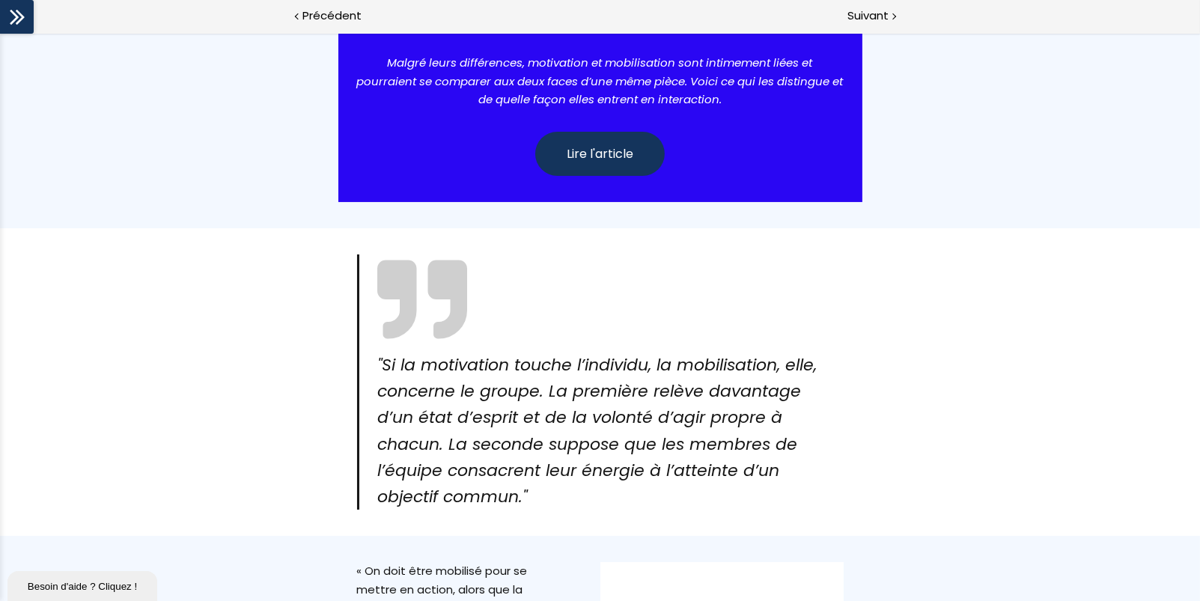
scroll to position [358, 0]
click at [879, 16] on span "Suivant" at bounding box center [867, 16] width 41 height 19
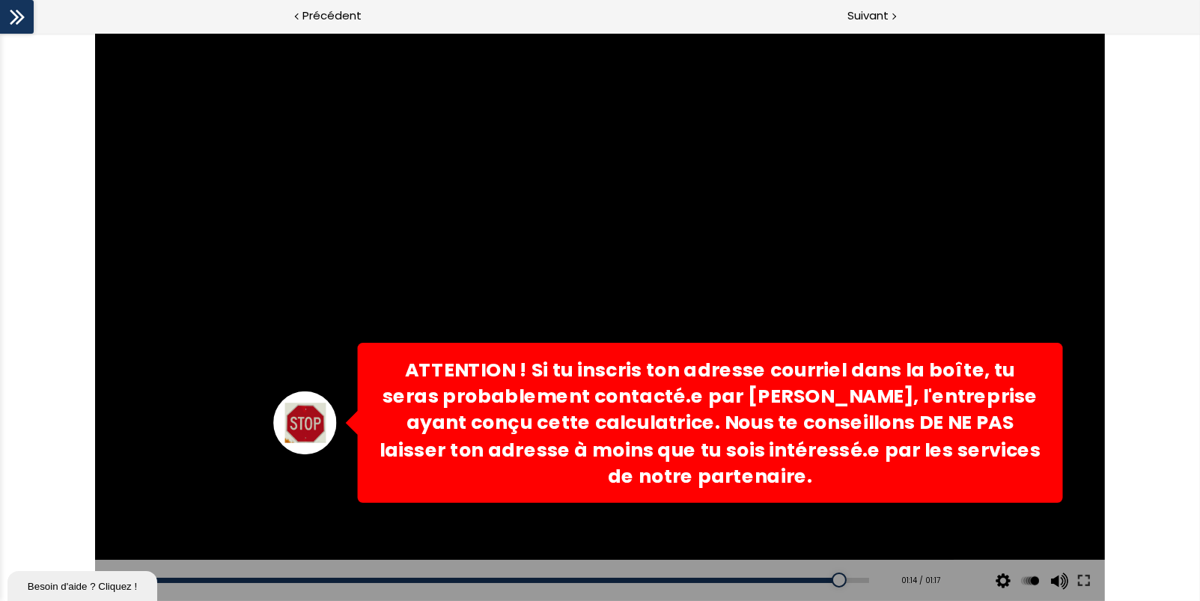
click at [323, 465] on div "ATTENTION ! Si tu inscris ton adresse courriel dans la boîte, tu seras probable…" at bounding box center [600, 317] width 1010 height 568
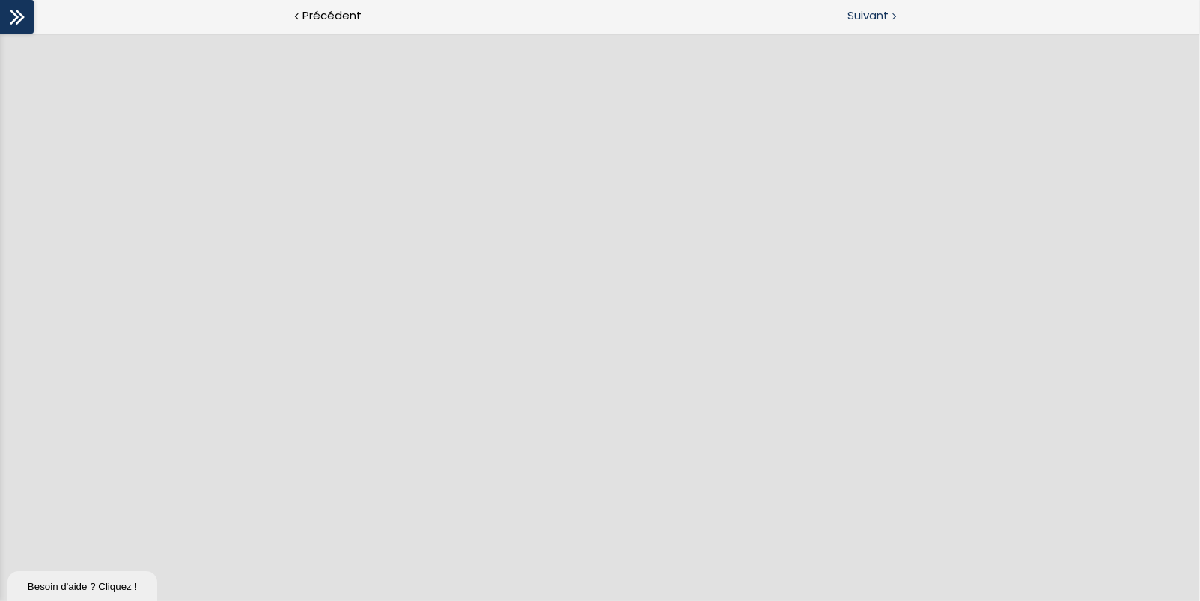
click at [869, 12] on span "Suivant" at bounding box center [867, 16] width 41 height 19
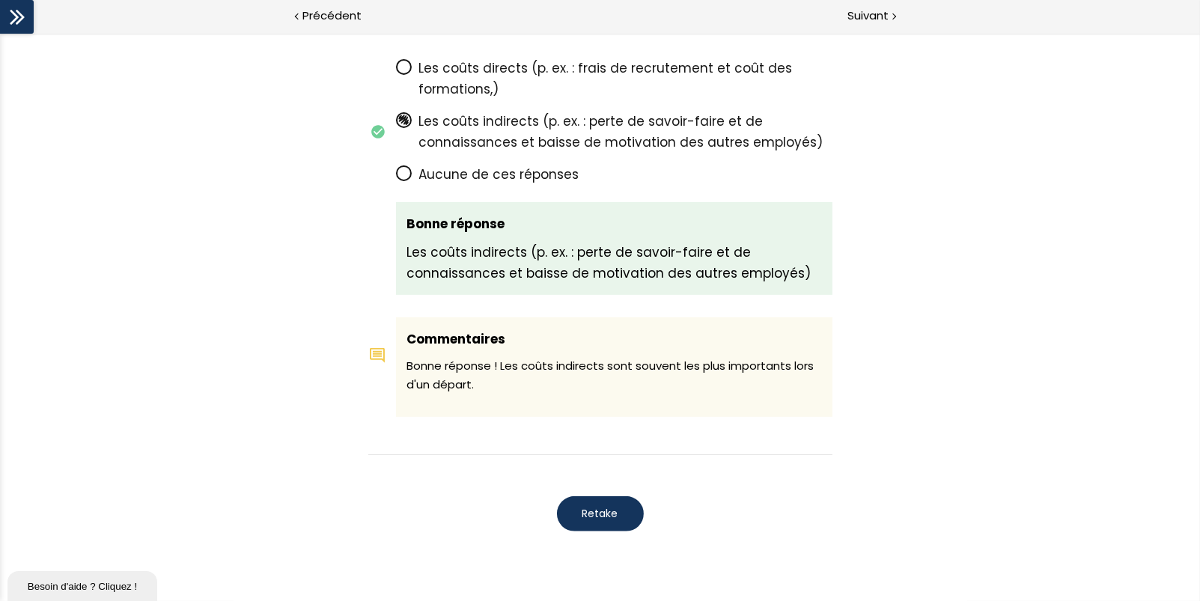
scroll to position [897, 0]
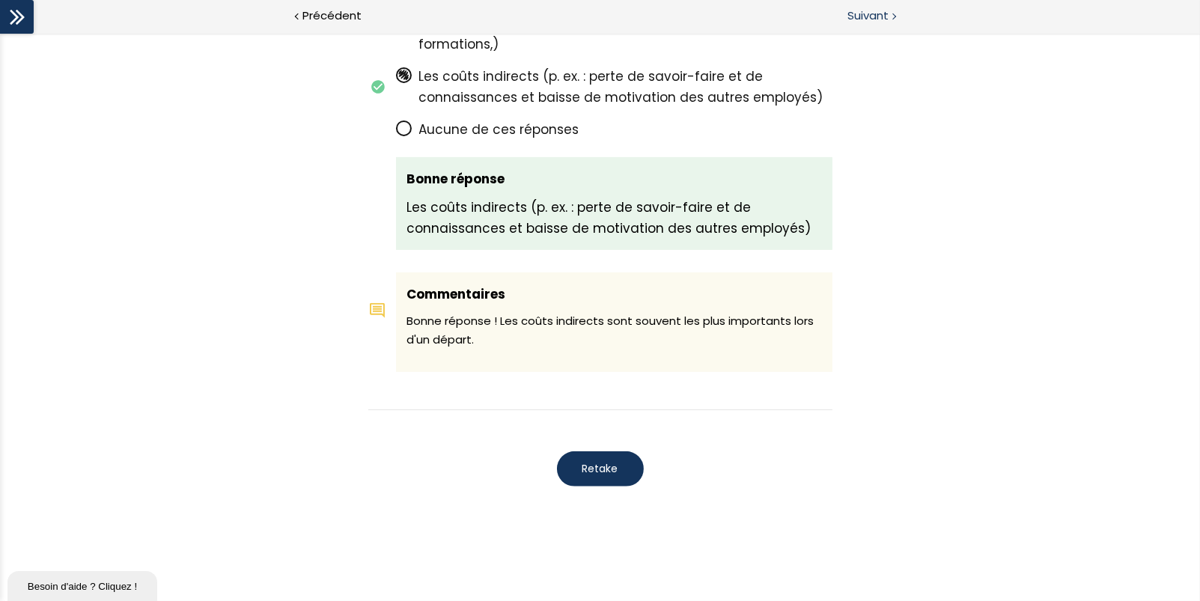
click at [869, 19] on span "Suivant" at bounding box center [867, 16] width 41 height 19
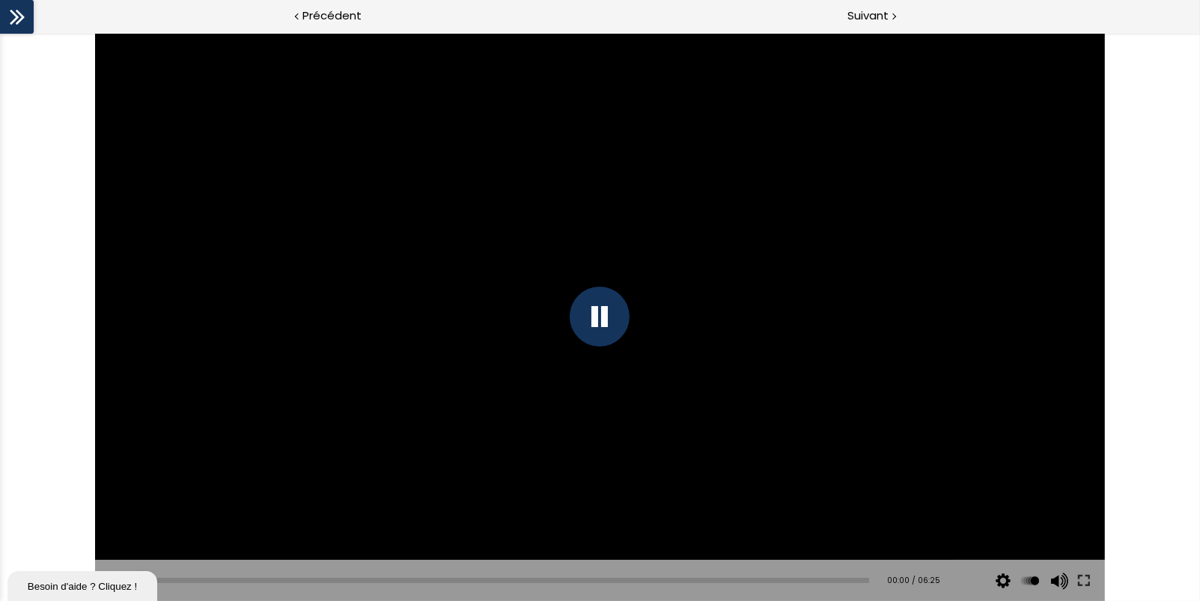
click at [598, 324] on div at bounding box center [600, 317] width 60 height 60
